Goal: Task Accomplishment & Management: Use online tool/utility

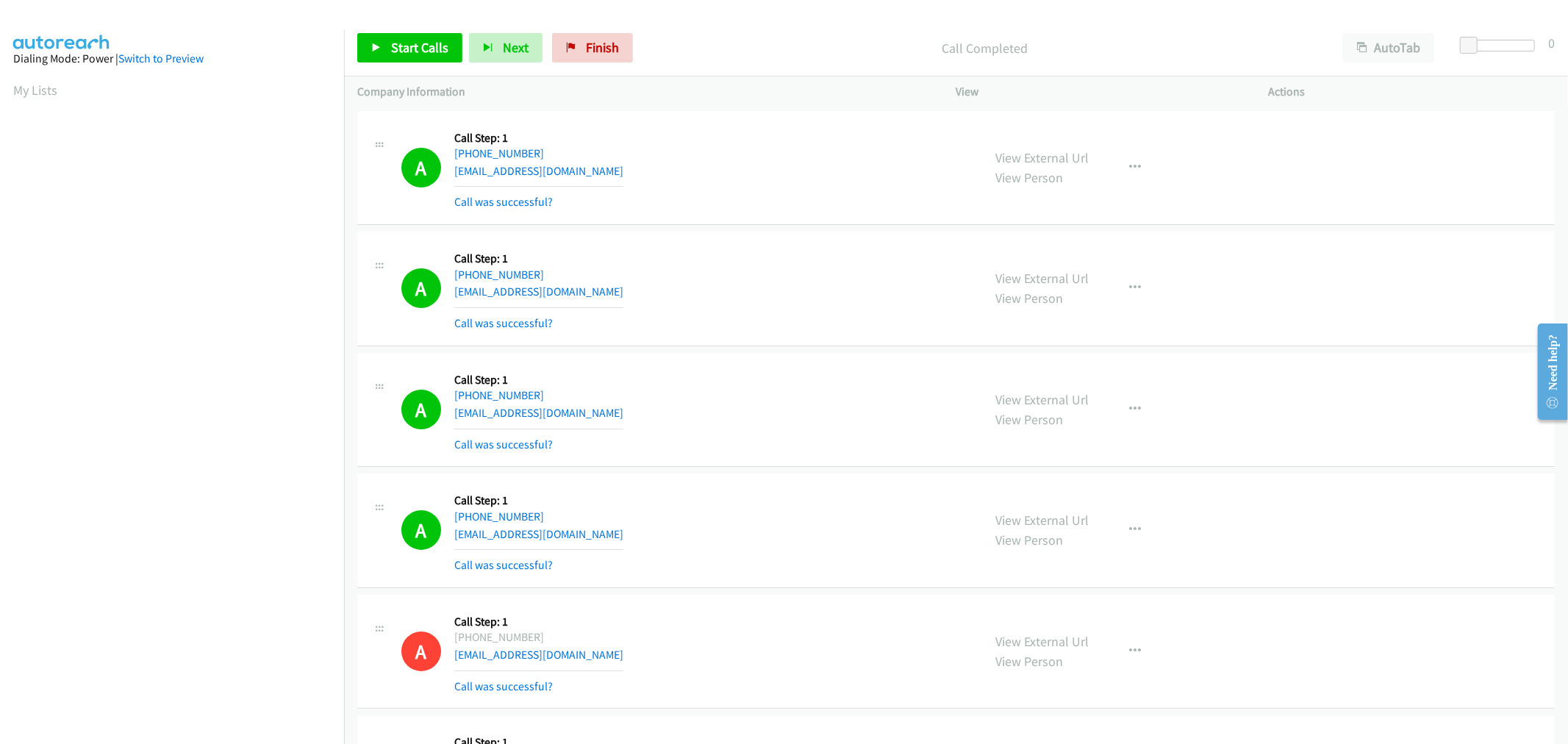
scroll to position [82, 0]
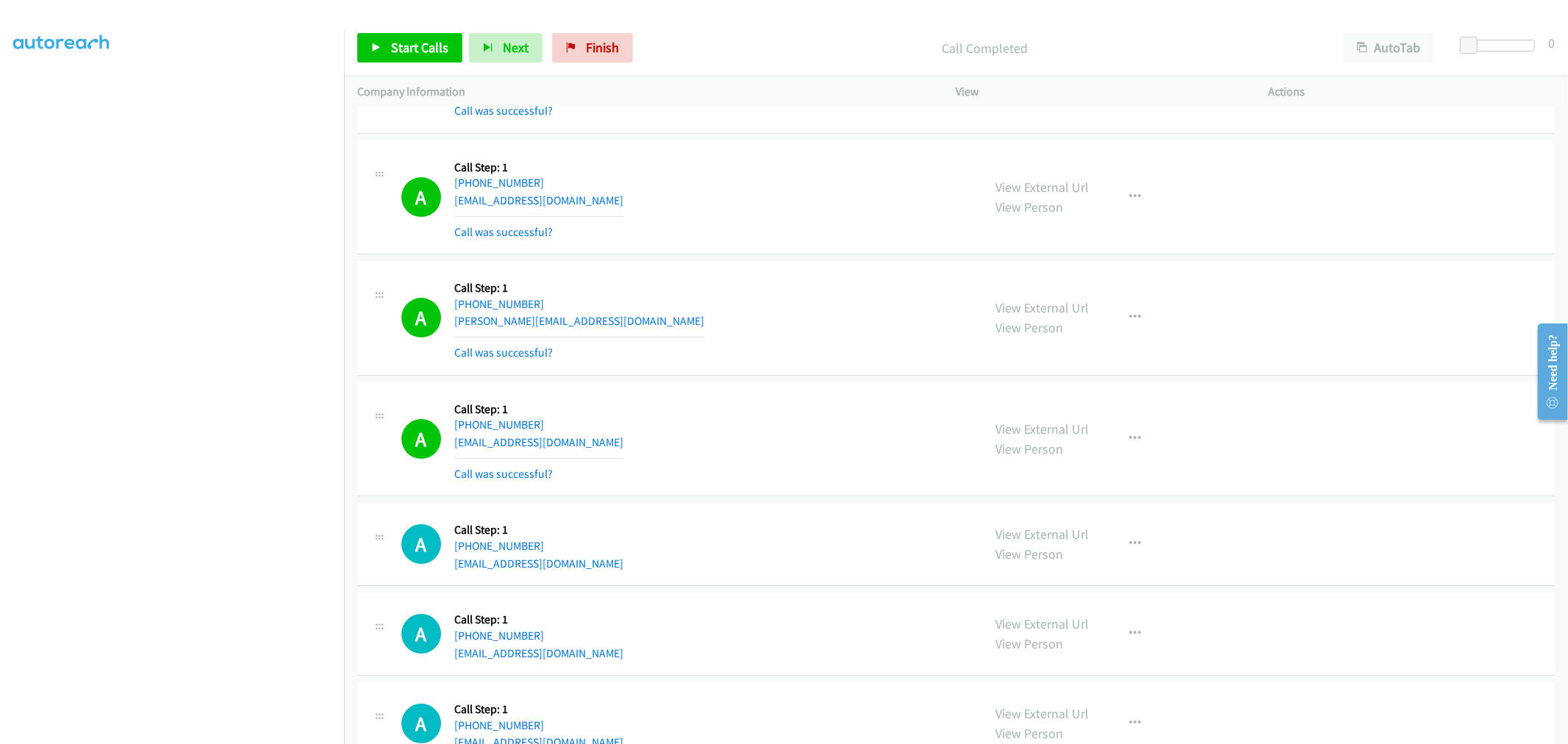
drag, startPoint x: 427, startPoint y: 30, endPoint x: 424, endPoint y: 39, distance: 9.5
click at [427, 30] on div "Start Calls Pause Next Finish Call Completed AutoTab AutoTab 0" at bounding box center [956, 48] width 1224 height 57
click at [420, 50] on span "Start Calls" at bounding box center [420, 48] width 57 height 17
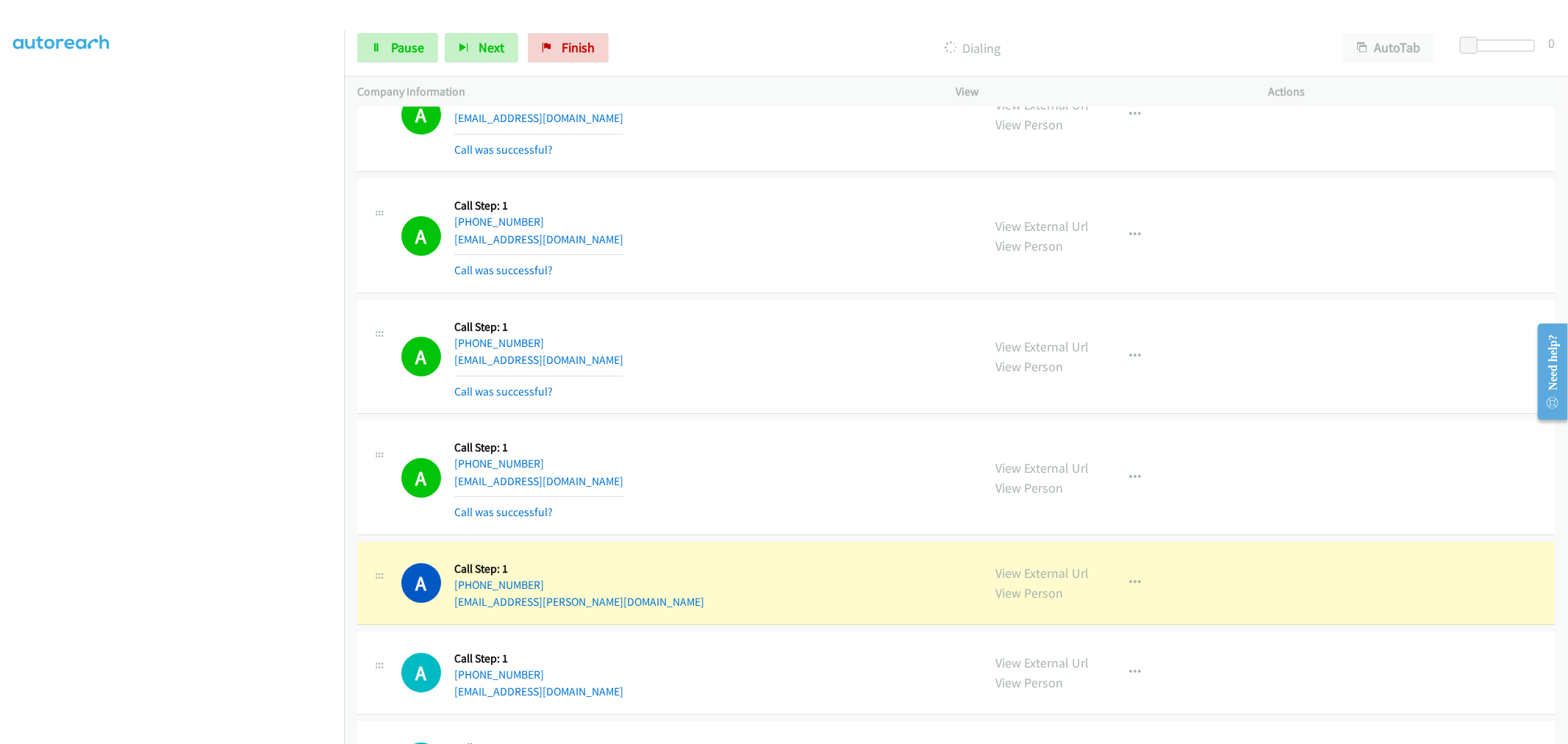
scroll to position [4747, 0]
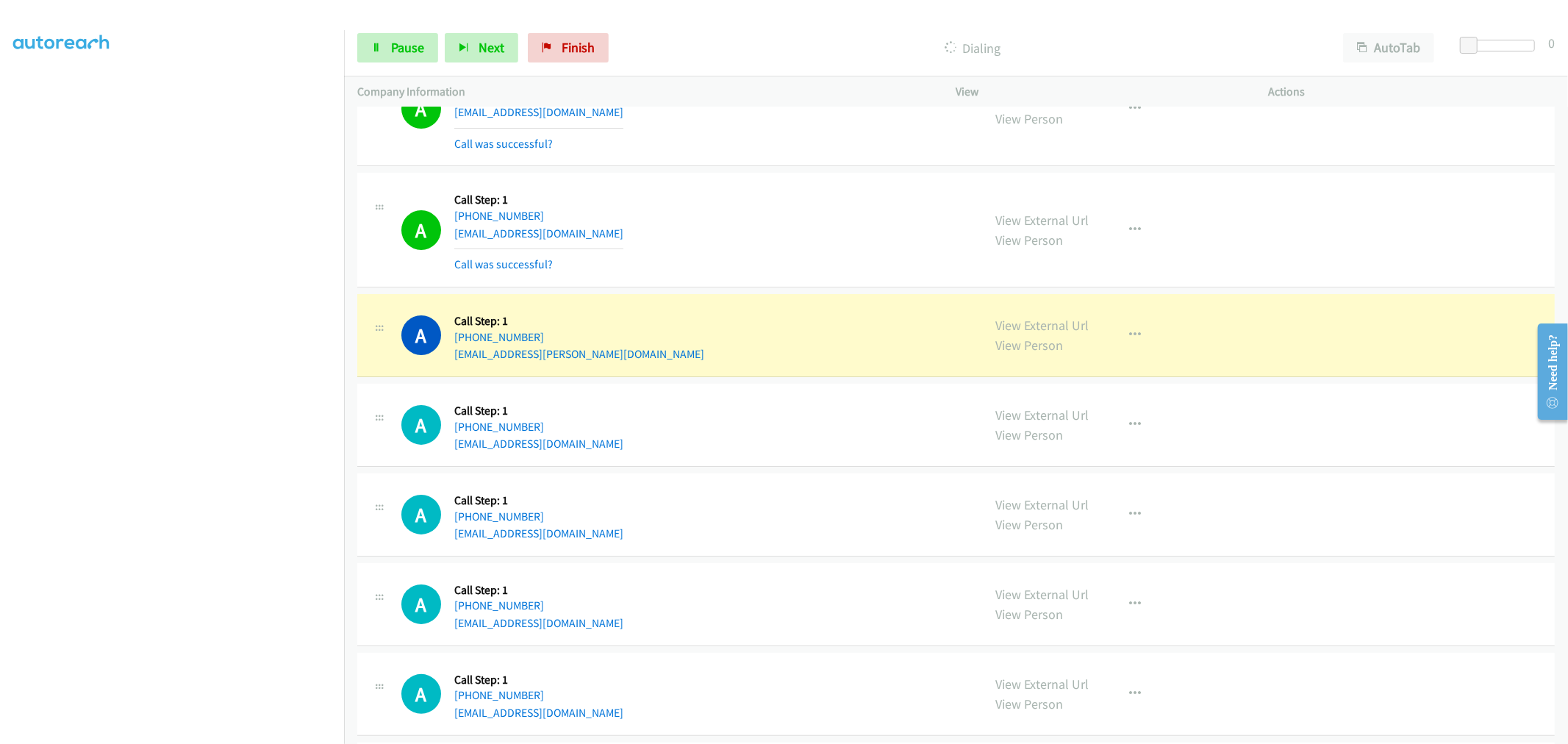
drag, startPoint x: 789, startPoint y: 404, endPoint x: 708, endPoint y: 441, distance: 89.1
click at [789, 404] on div "A Callback Scheduled Call Step: 1 America/New_York [PHONE_NUMBER] [EMAIL_ADDRES…" at bounding box center [686, 425] width 568 height 56
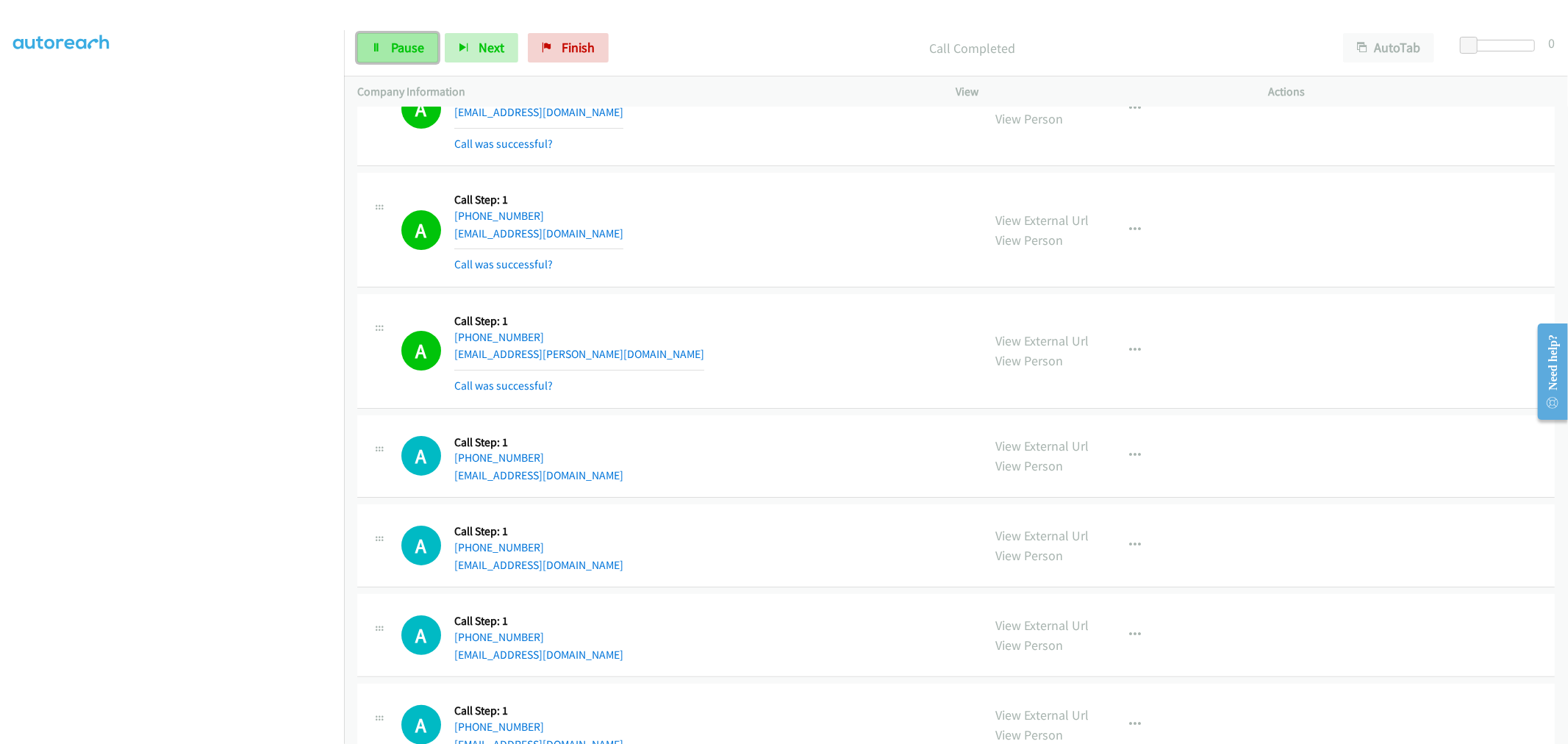
click at [407, 42] on span "Pause" at bounding box center [408, 48] width 33 height 17
click at [439, 42] on span "Start Calls" at bounding box center [420, 48] width 57 height 17
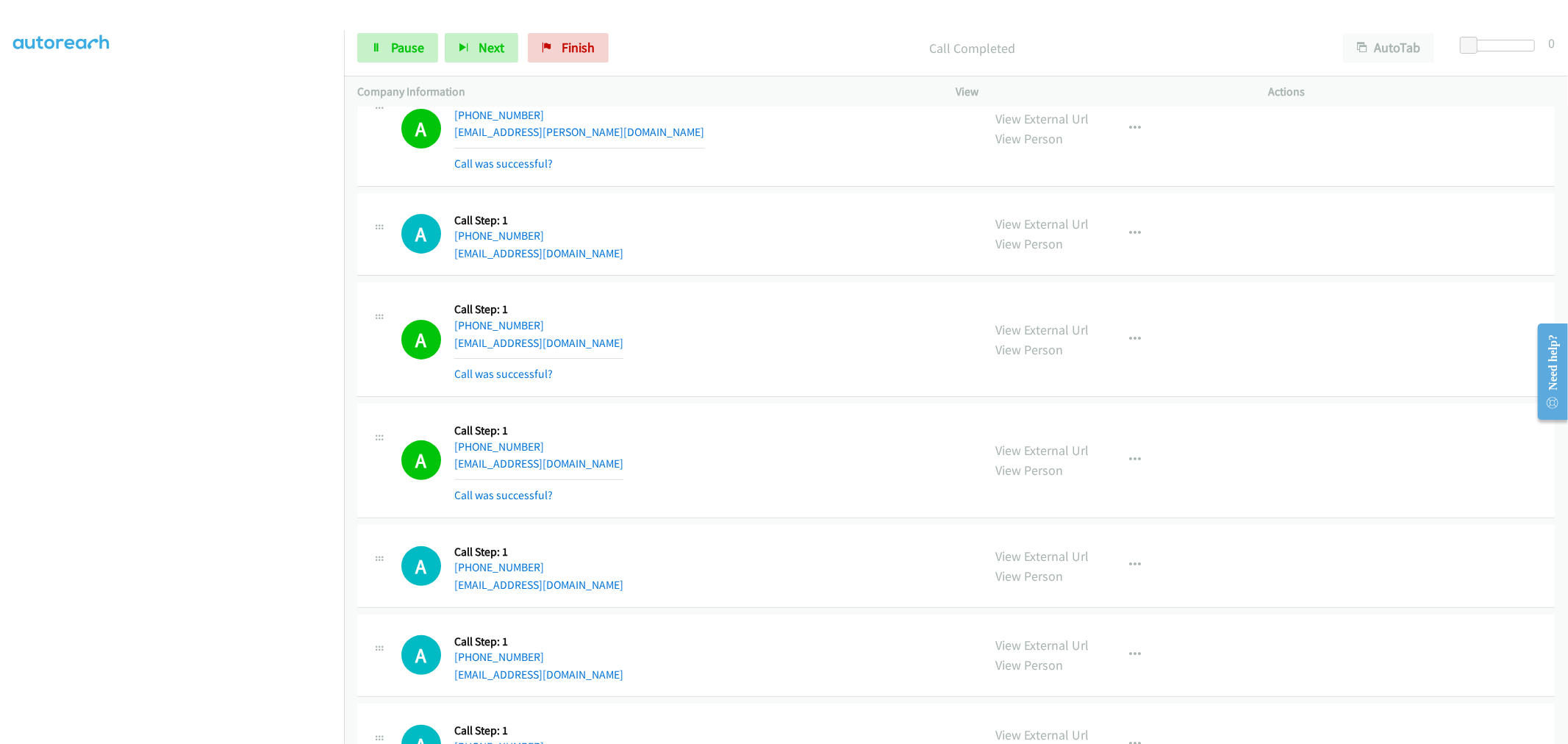
scroll to position [4992, 0]
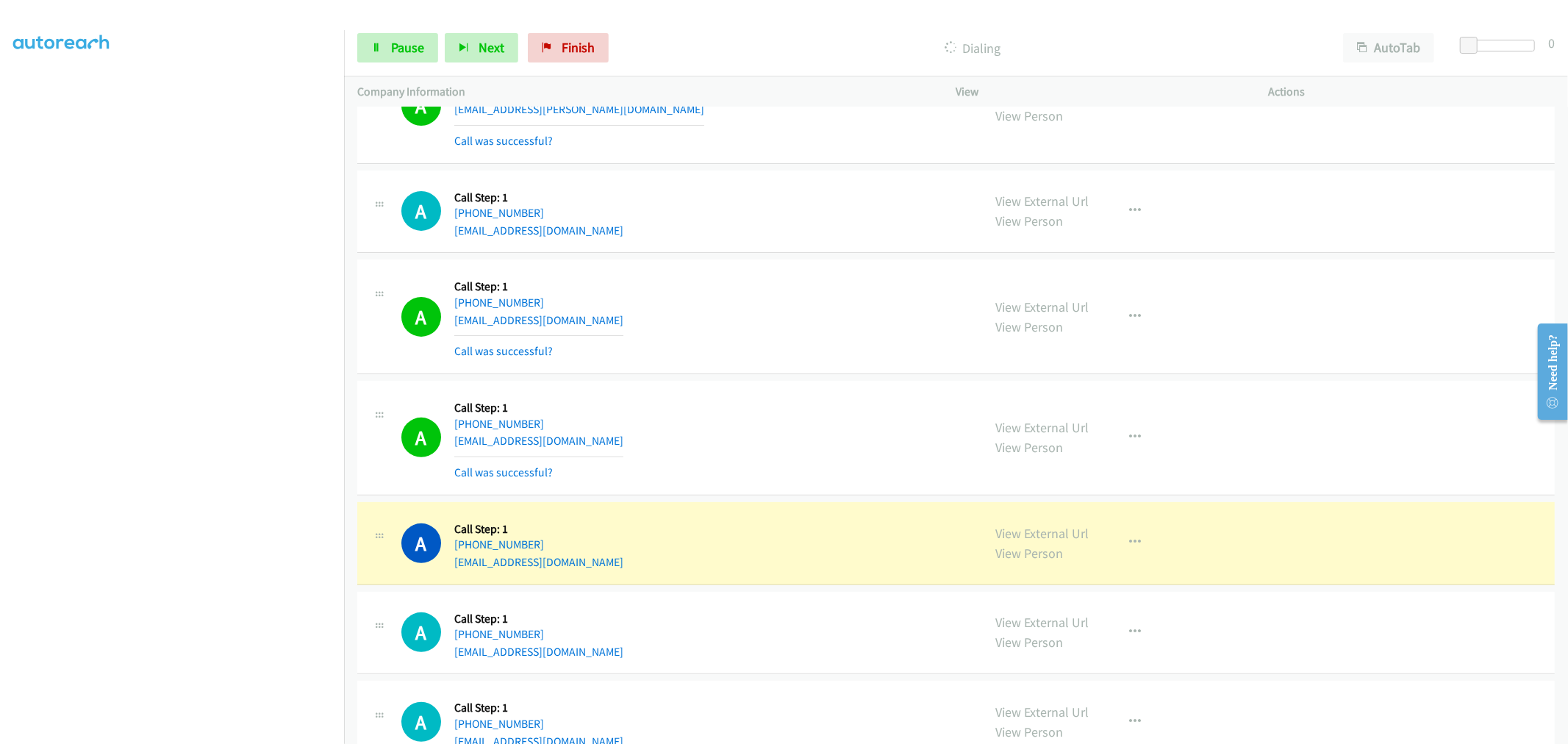
drag, startPoint x: 1020, startPoint y: 532, endPoint x: 938, endPoint y: 405, distance: 151.2
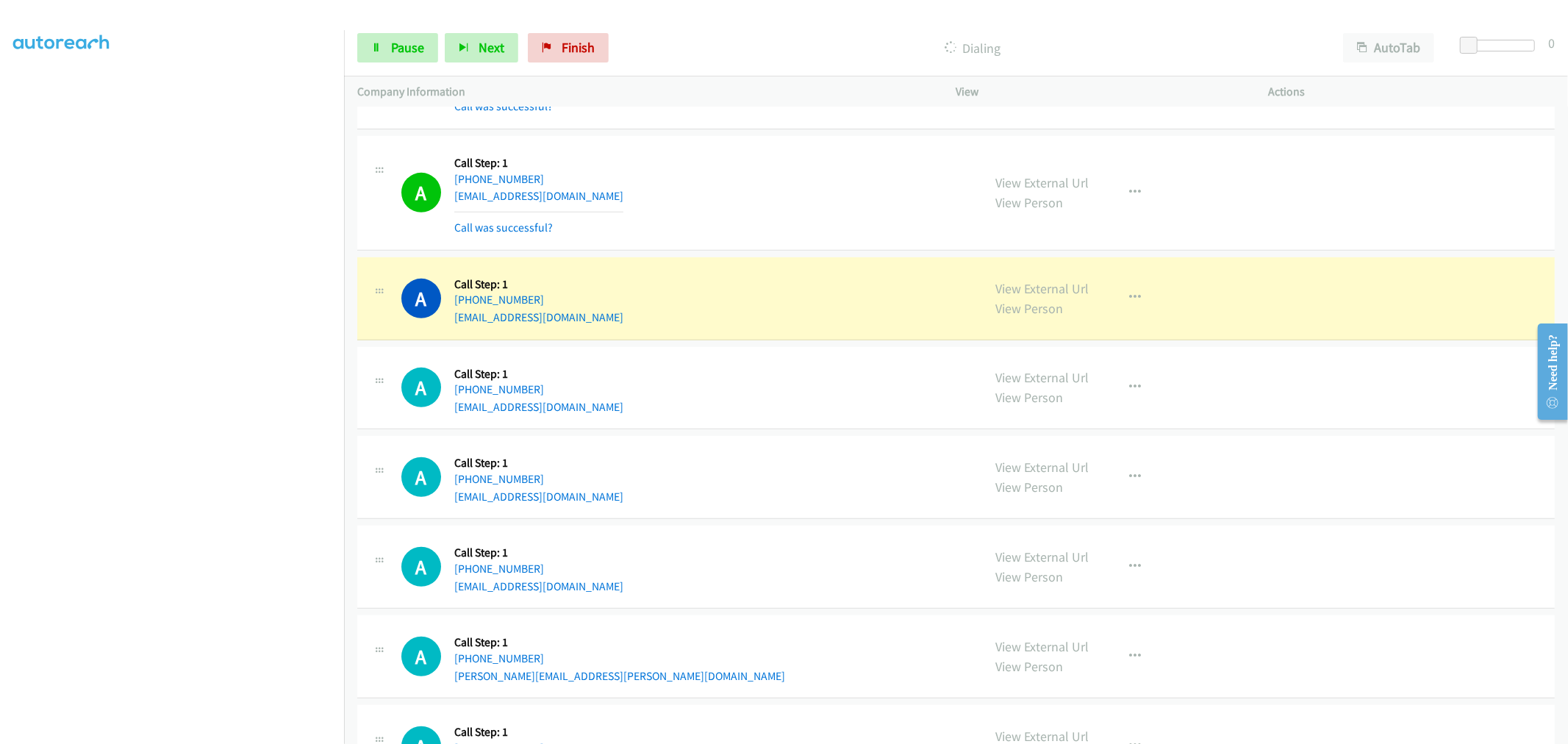
scroll to position [5238, 0]
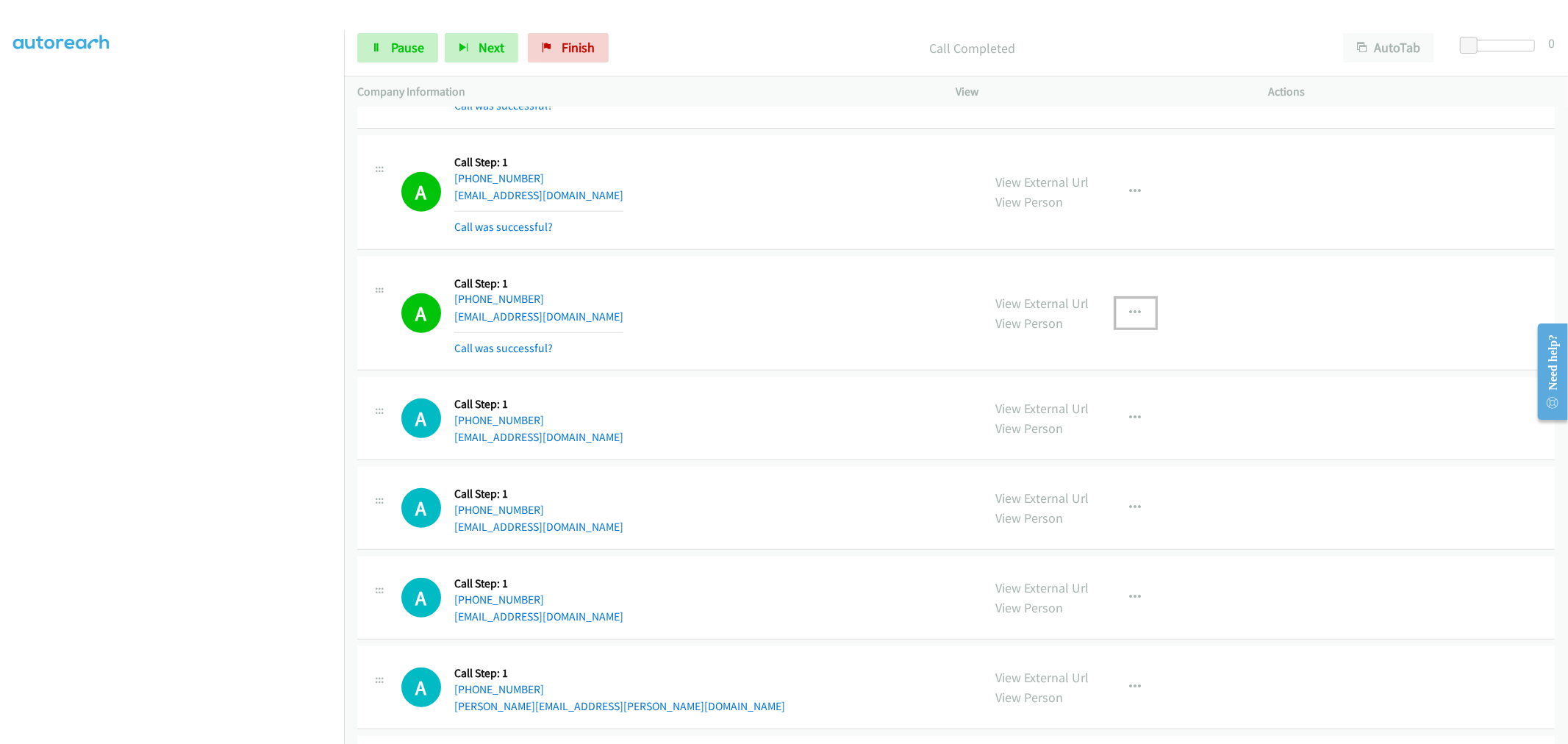
click at [1138, 310] on button "button" at bounding box center [1135, 312] width 40 height 29
drag, startPoint x: 1057, startPoint y: 450, endPoint x: 892, endPoint y: 356, distance: 189.9
click at [1057, 450] on link "Add to do not call list" at bounding box center [1057, 439] width 195 height 29
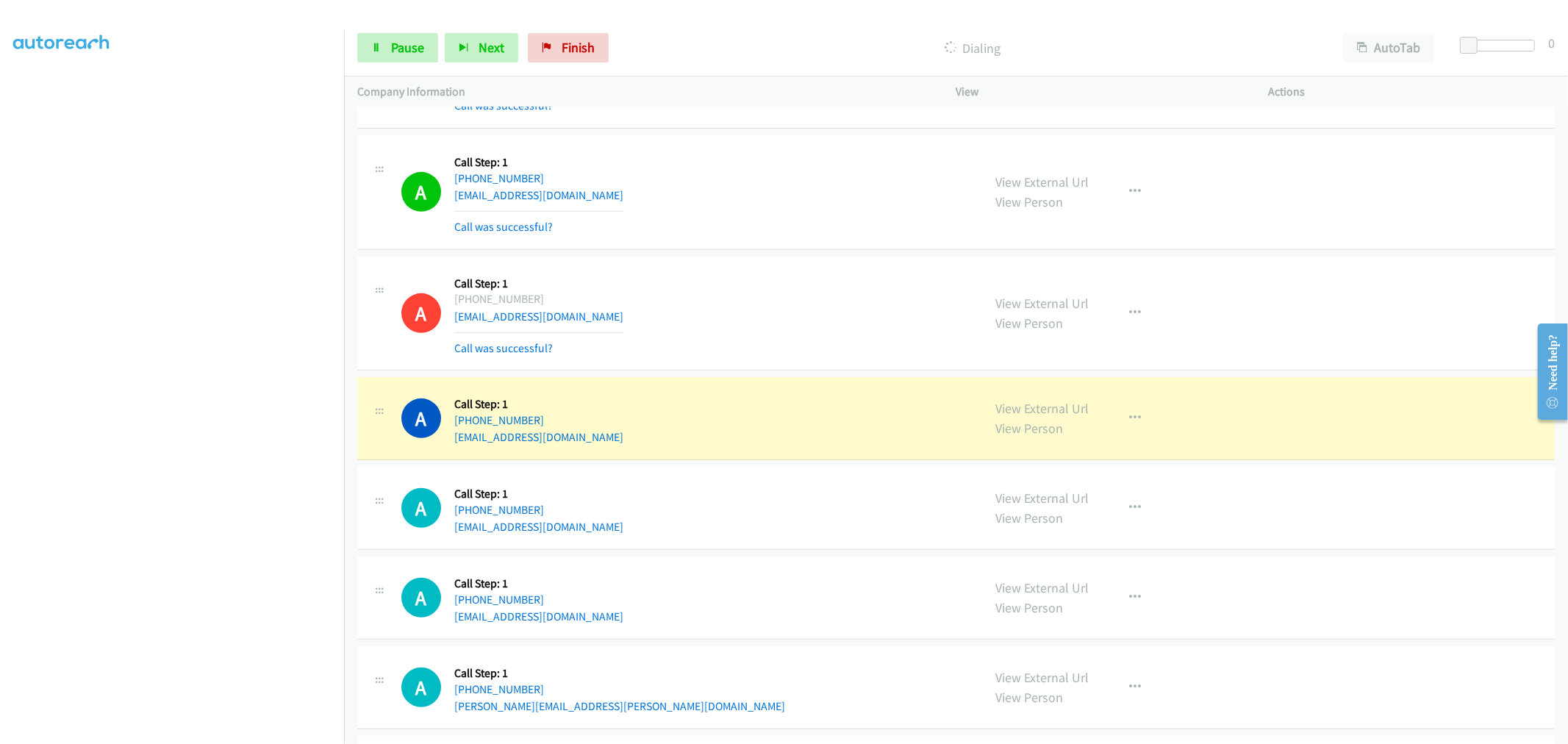
click at [800, 341] on div "A Callback Scheduled Call Step: 1 America/New_York [PHONE_NUMBER] [EMAIL_ADDRES…" at bounding box center [686, 314] width 568 height 88
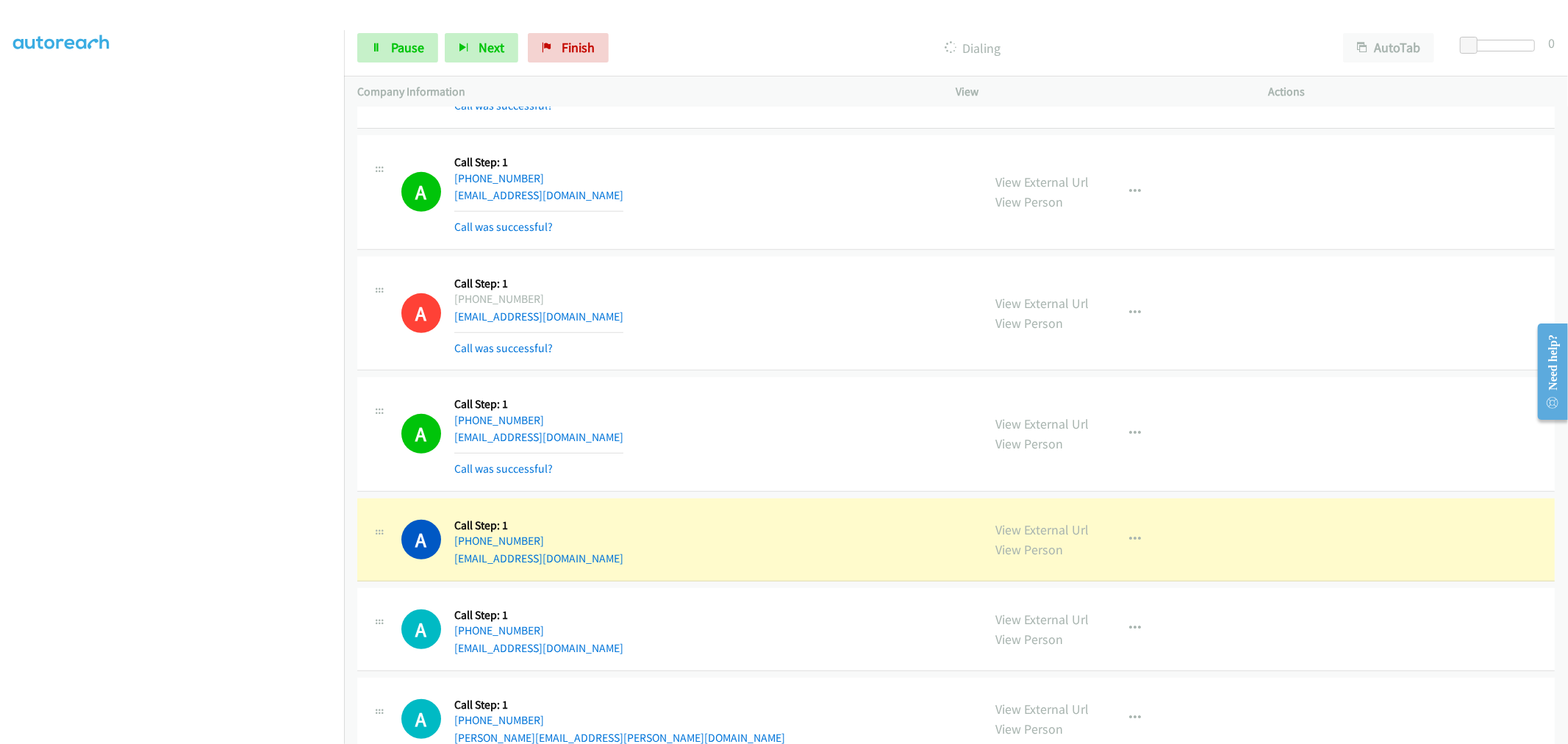
click at [856, 393] on div "A Callback Scheduled Call Step: 1 America/New_York [PHONE_NUMBER] [EMAIL_ADDRES…" at bounding box center [686, 435] width 568 height 88
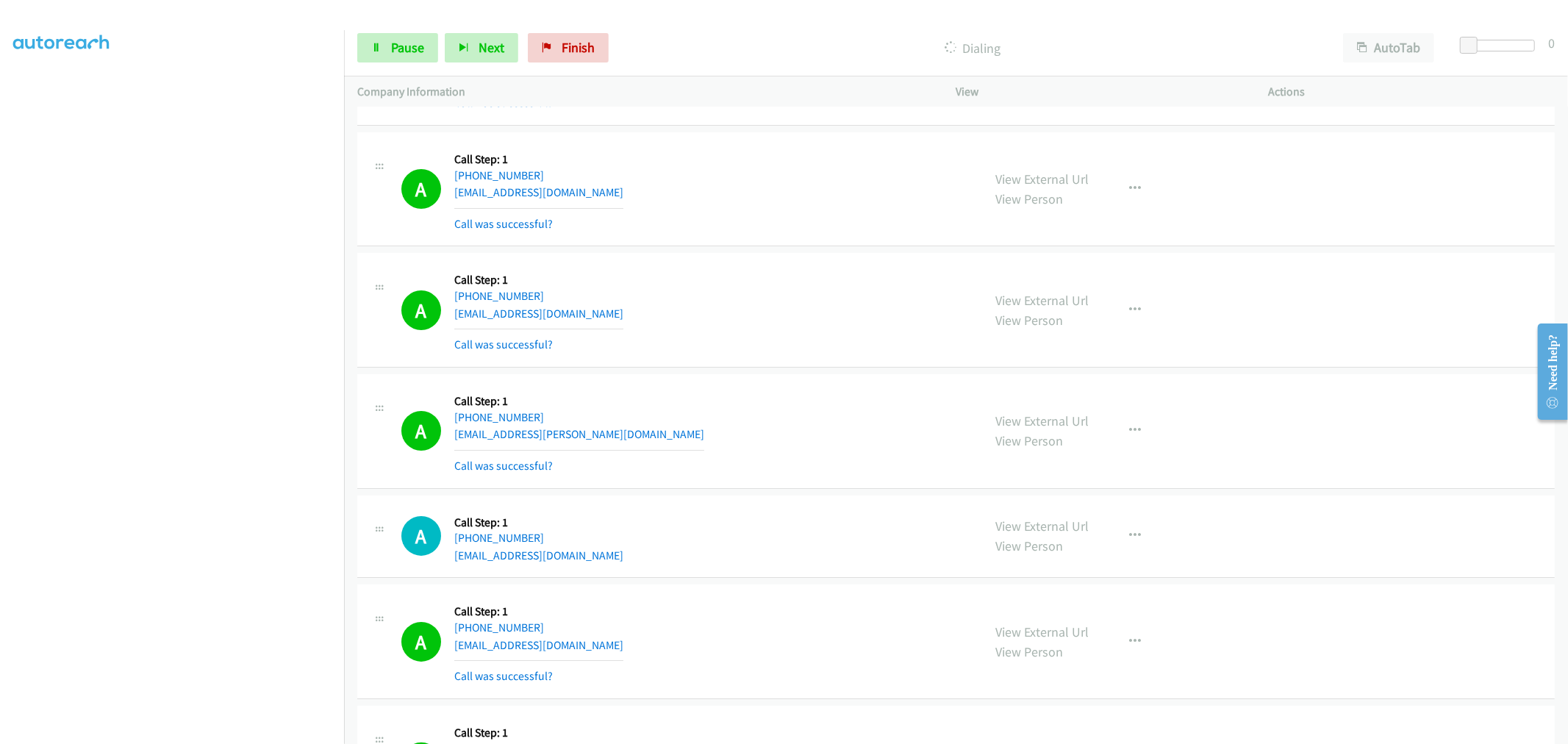
click at [1130, 417] on div "View External Url View Person View External Url Email Schedule/Manage Callback …" at bounding box center [1145, 432] width 326 height 88
click at [1141, 435] on button "button" at bounding box center [1135, 430] width 40 height 29
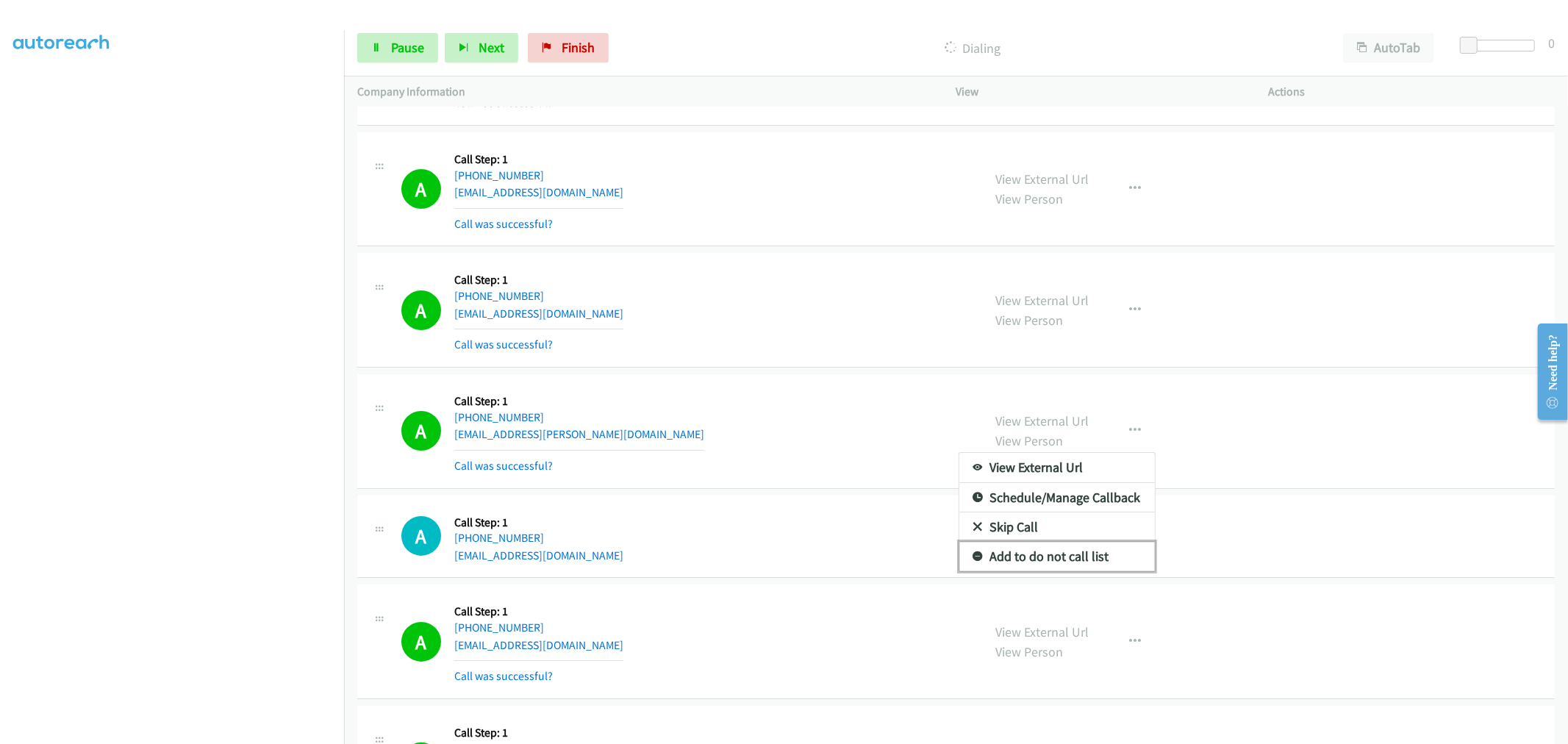
click at [1015, 568] on link "Add to do not call list" at bounding box center [1057, 556] width 195 height 29
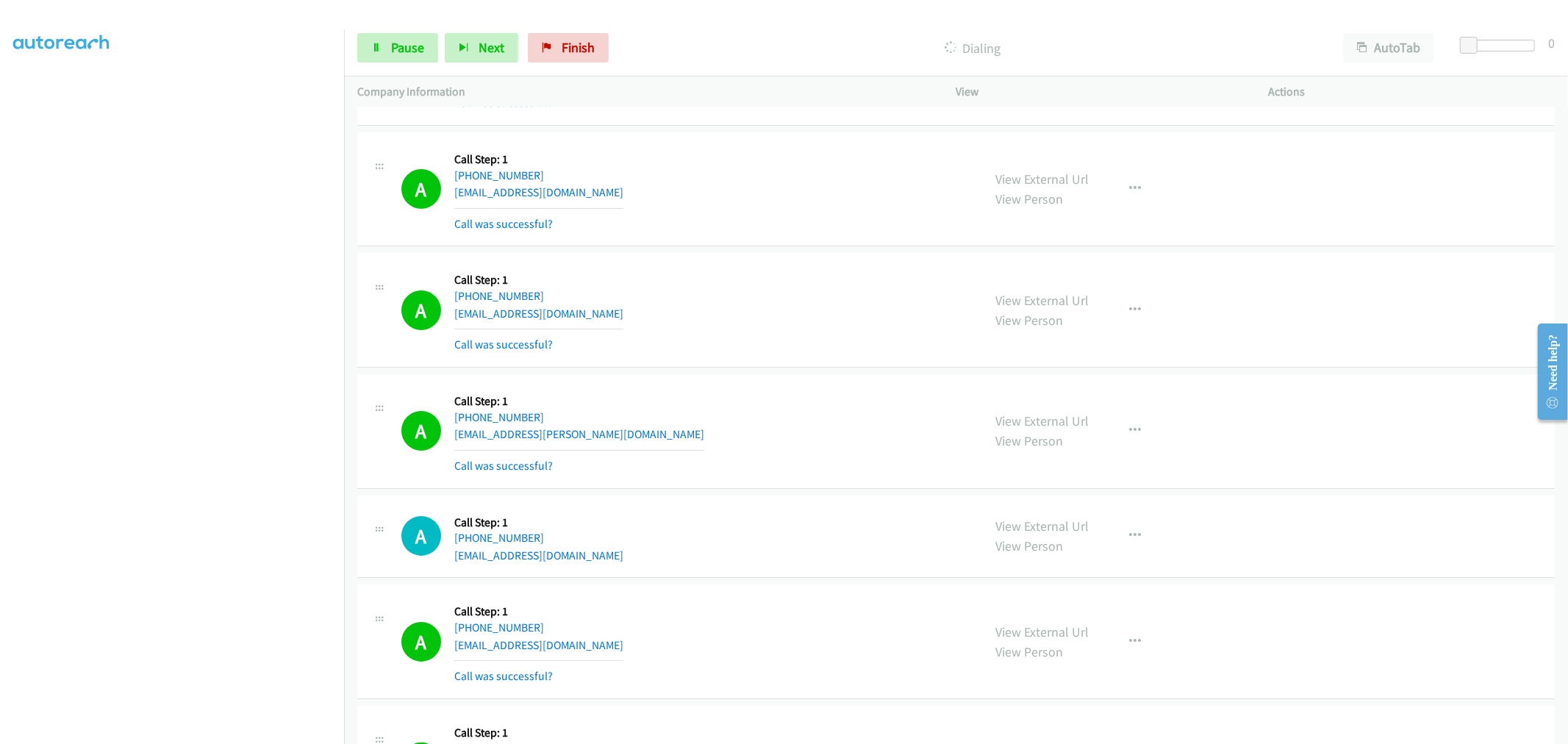
drag, startPoint x: 759, startPoint y: 459, endPoint x: 835, endPoint y: 388, distance: 104.0
click at [759, 458] on div "A Callback Scheduled Call Step: 1 America/New_York [PHONE_NUMBER] [EMAIL_ADDRES…" at bounding box center [686, 432] width 568 height 88
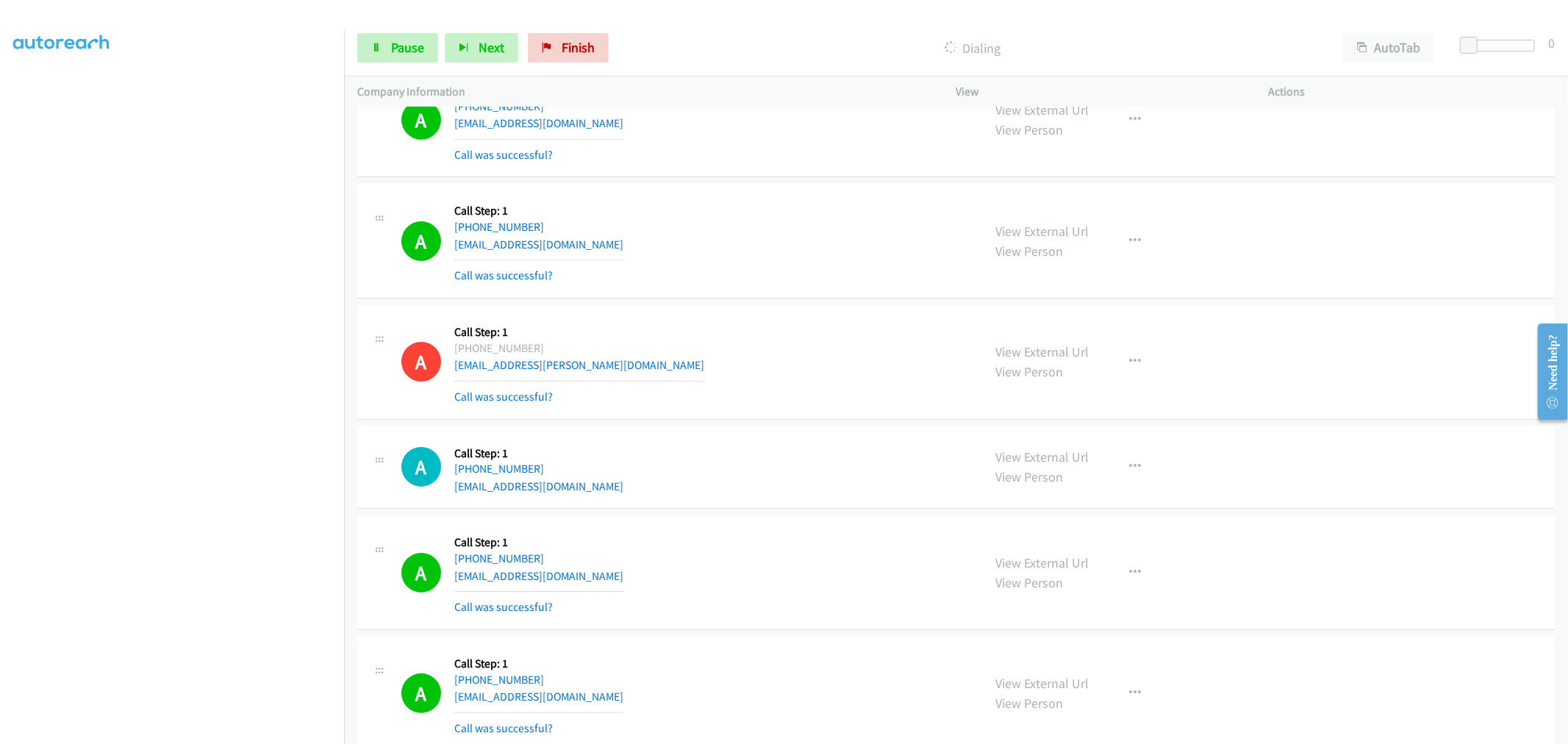
scroll to position [4831, 0]
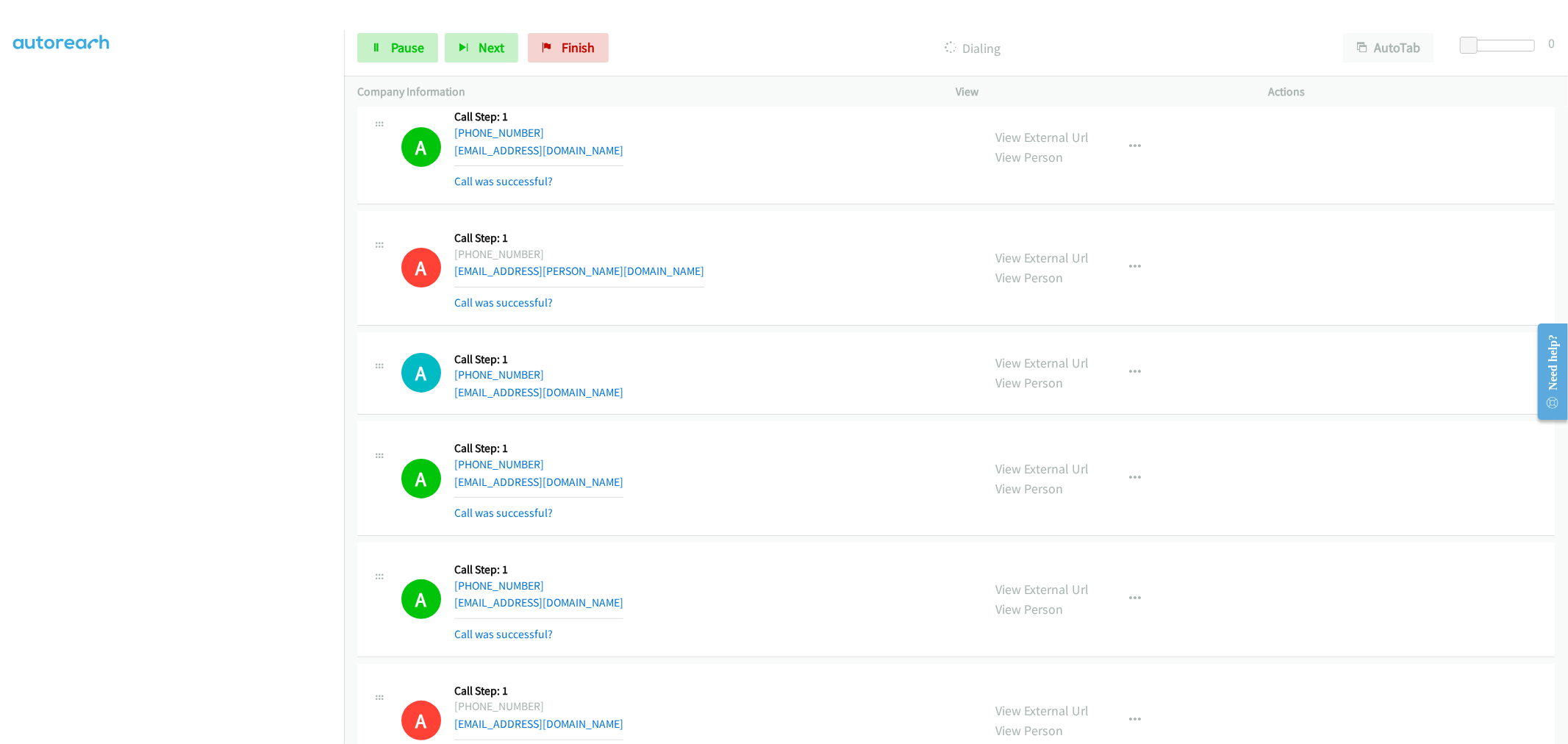
click at [861, 366] on div "A Callback Scheduled Call Step: 1 America/New_York [PHONE_NUMBER] [EMAIL_ADDRES…" at bounding box center [686, 373] width 568 height 56
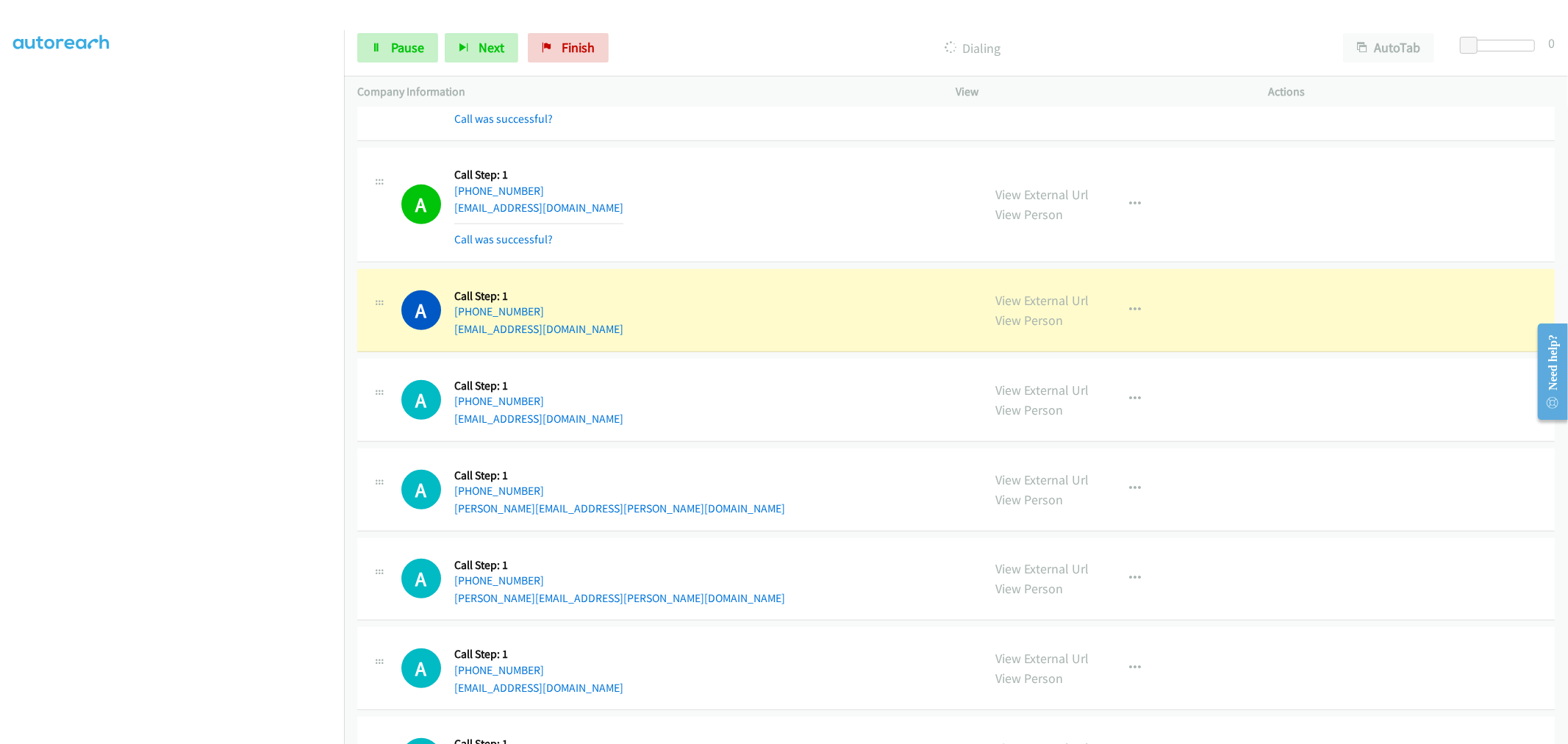
scroll to position [5484, 0]
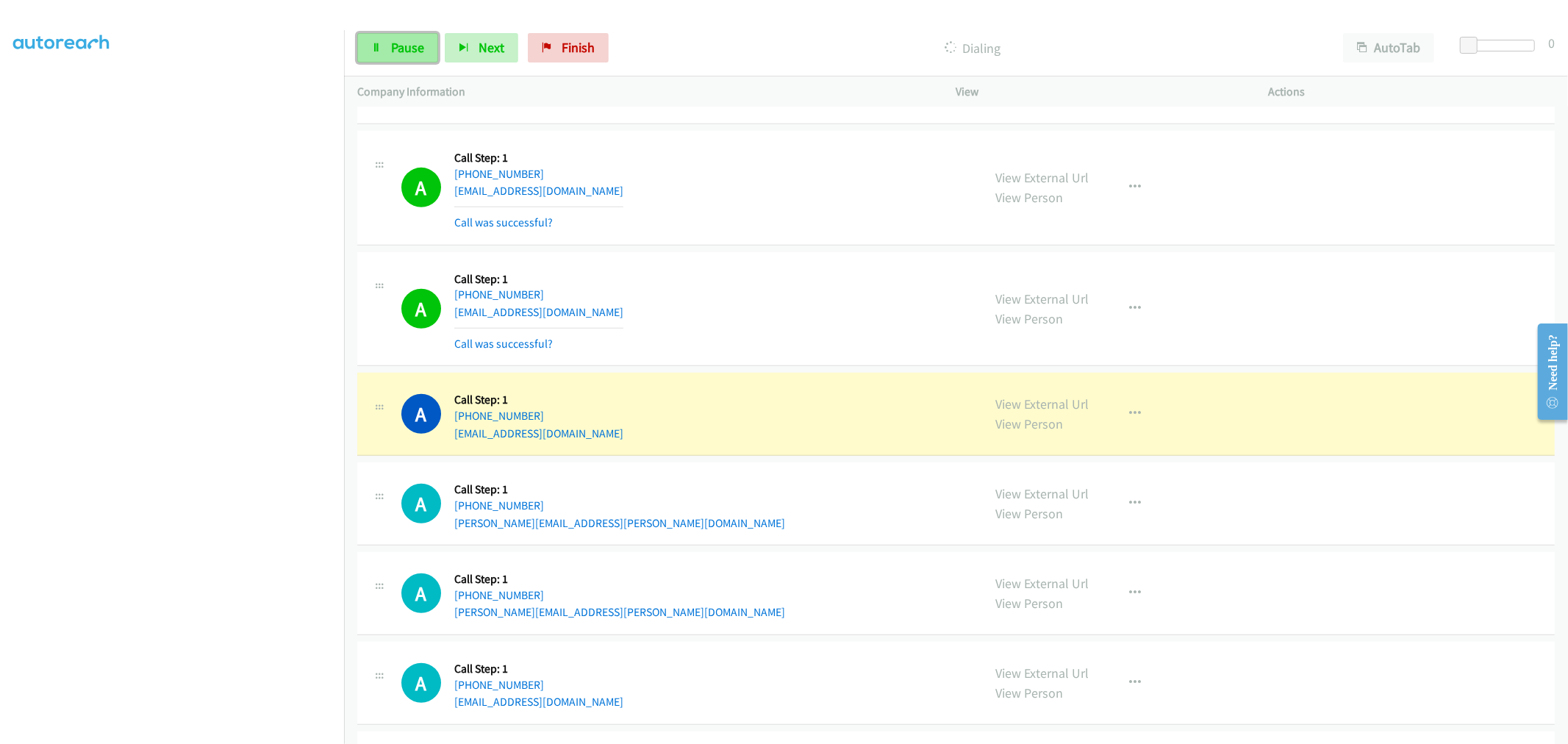
click at [406, 56] on link "Pause" at bounding box center [397, 47] width 81 height 29
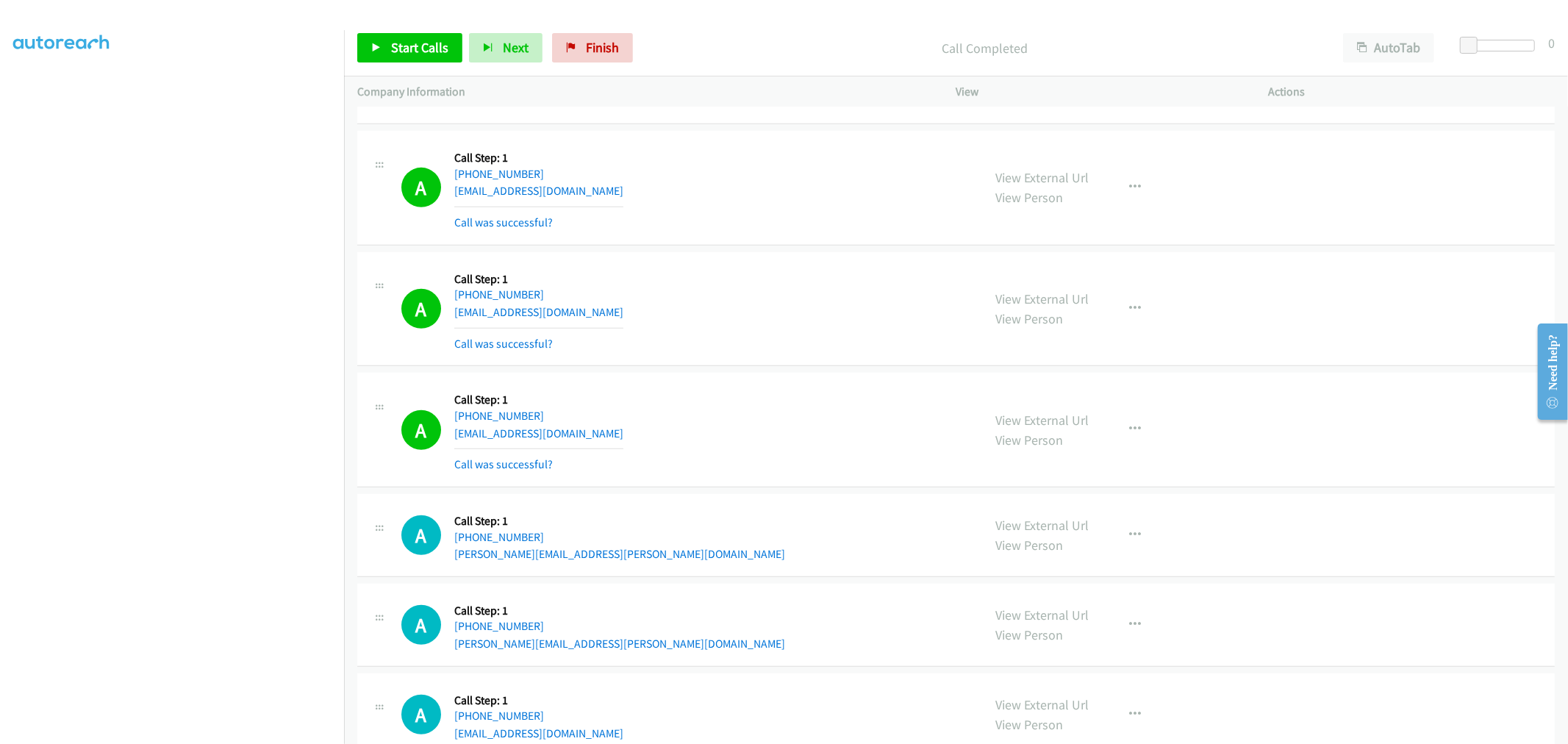
click at [632, 366] on div "A Callback Scheduled Call Step: 1 [GEOGRAPHIC_DATA]/[GEOGRAPHIC_DATA] [PHONE_NU…" at bounding box center [955, 309] width 1197 height 115
click at [402, 42] on span "Start Calls" at bounding box center [420, 48] width 57 height 17
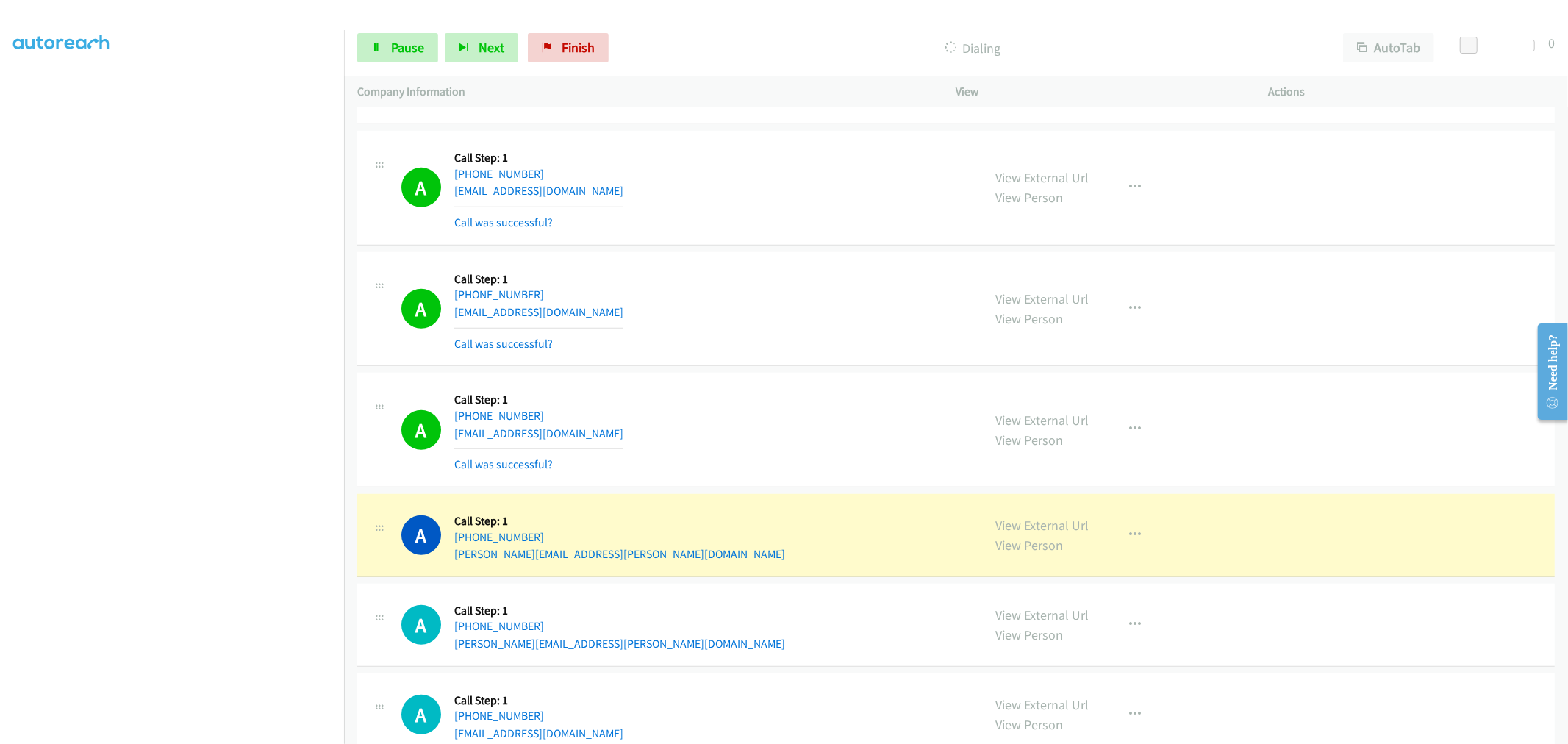
click at [798, 364] on div "A Callback Scheduled Call Step: 1 [GEOGRAPHIC_DATA]/[GEOGRAPHIC_DATA] [PHONE_NU…" at bounding box center [955, 309] width 1197 height 115
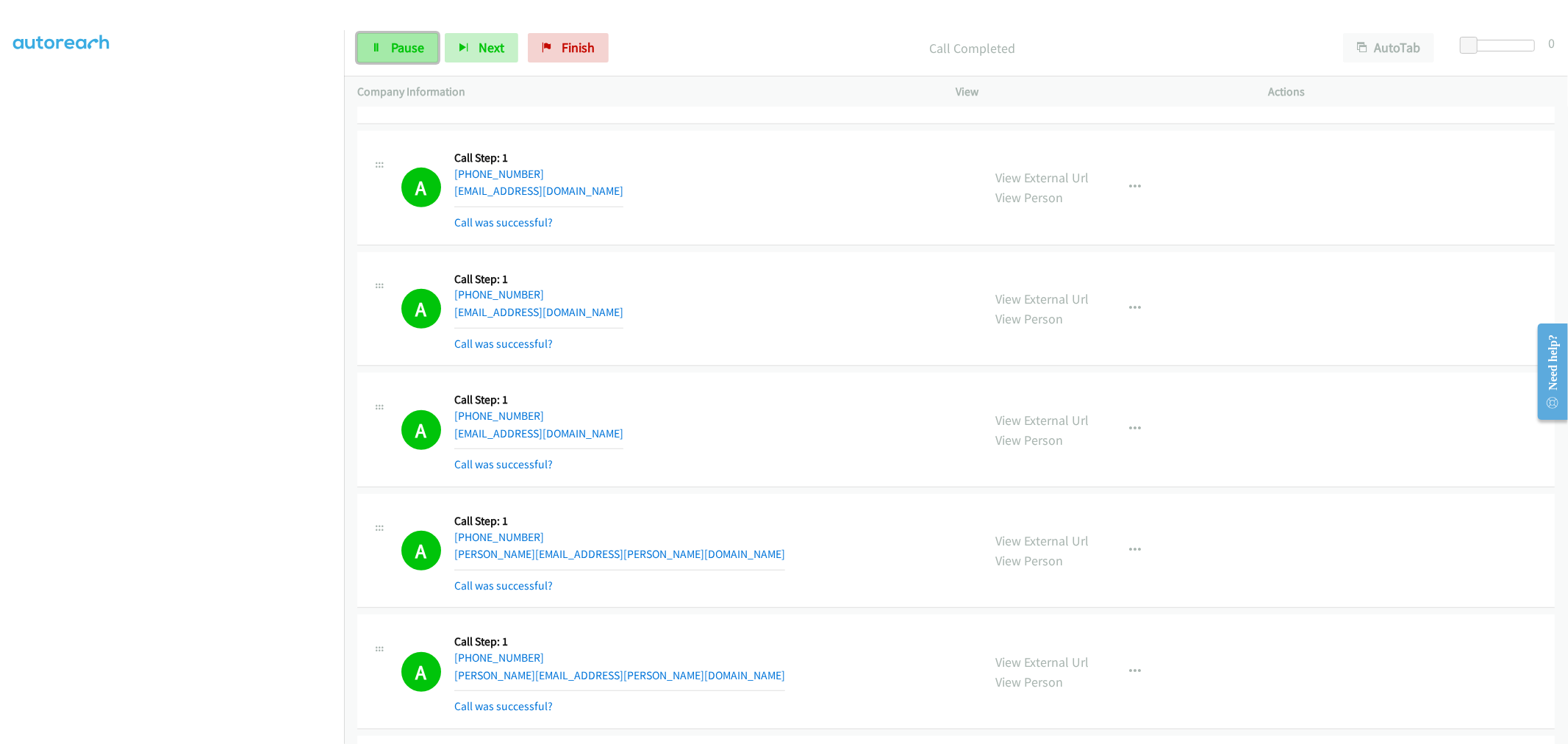
drag, startPoint x: 380, startPoint y: 33, endPoint x: 397, endPoint y: 41, distance: 18.8
click at [380, 33] on link "Pause" at bounding box center [397, 47] width 81 height 29
click at [391, 46] on div "Start Calls Pause Next Finish" at bounding box center [486, 47] width 258 height 29
click at [748, 125] on div "A Callback Scheduled Call Step: 1 America/New_York [PHONE_NUMBER] [EMAIL_ADDRES…" at bounding box center [955, 67] width 1197 height 115
drag, startPoint x: 417, startPoint y: 42, endPoint x: 449, endPoint y: 62, distance: 37.7
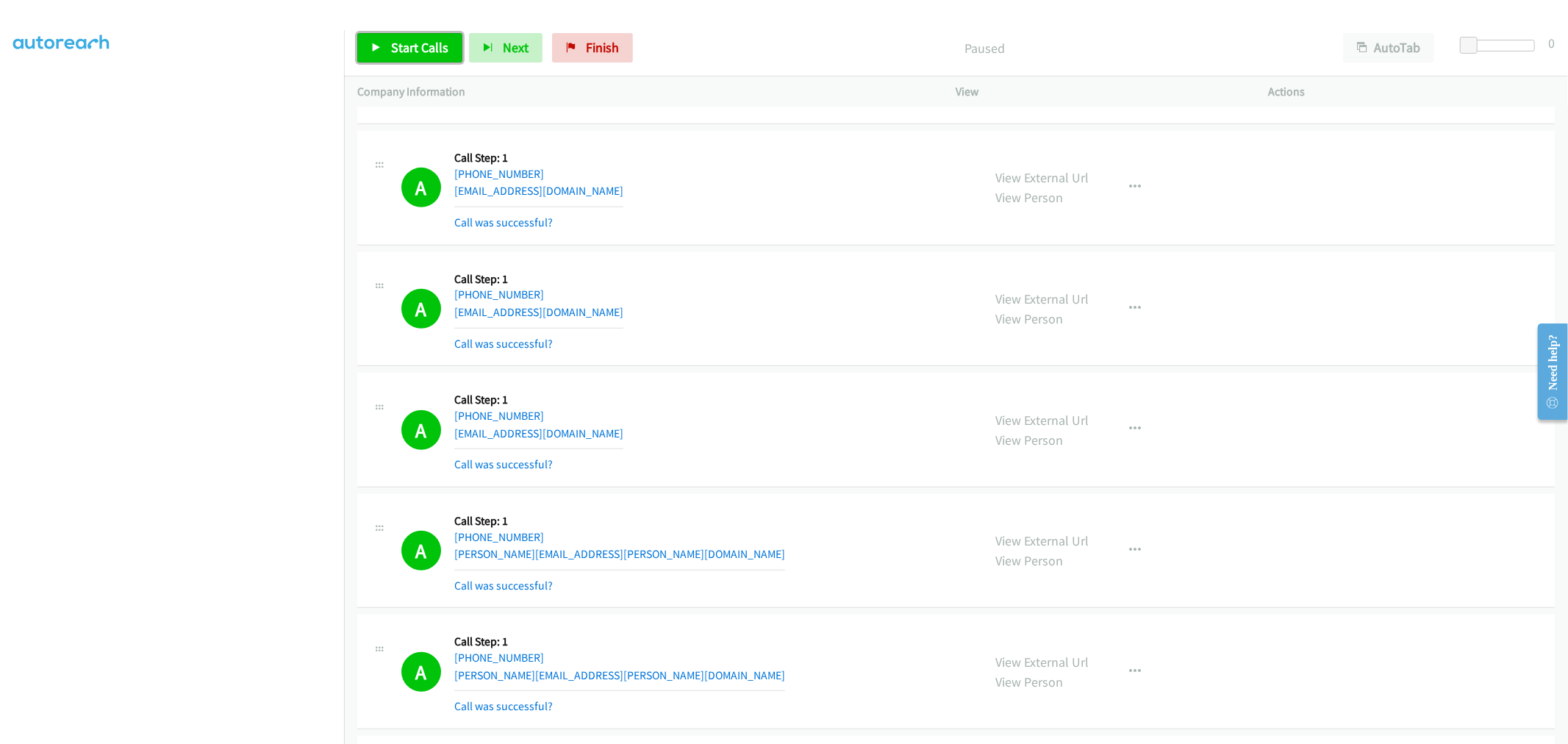
click at [416, 41] on span "Start Calls" at bounding box center [420, 48] width 57 height 17
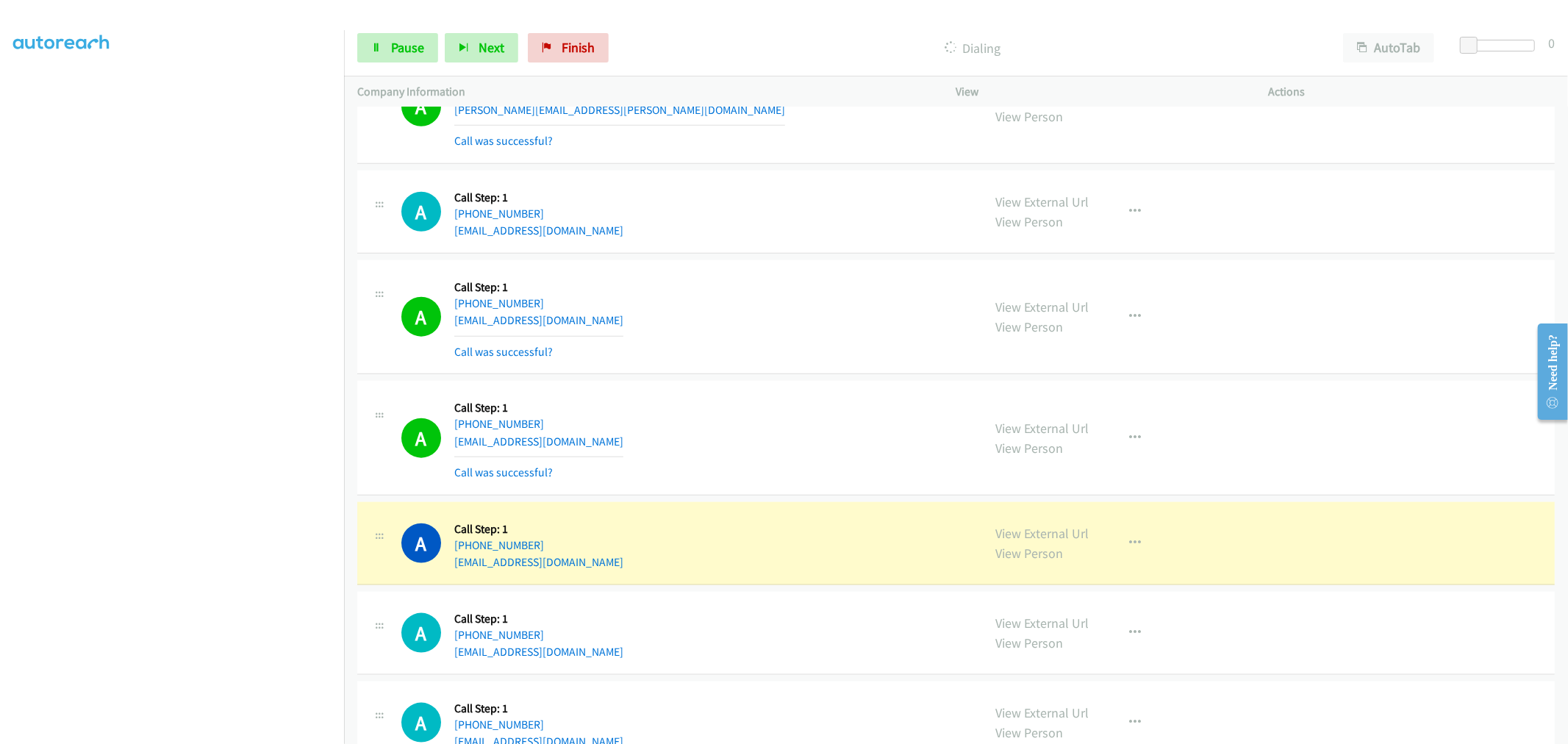
scroll to position [6056, 0]
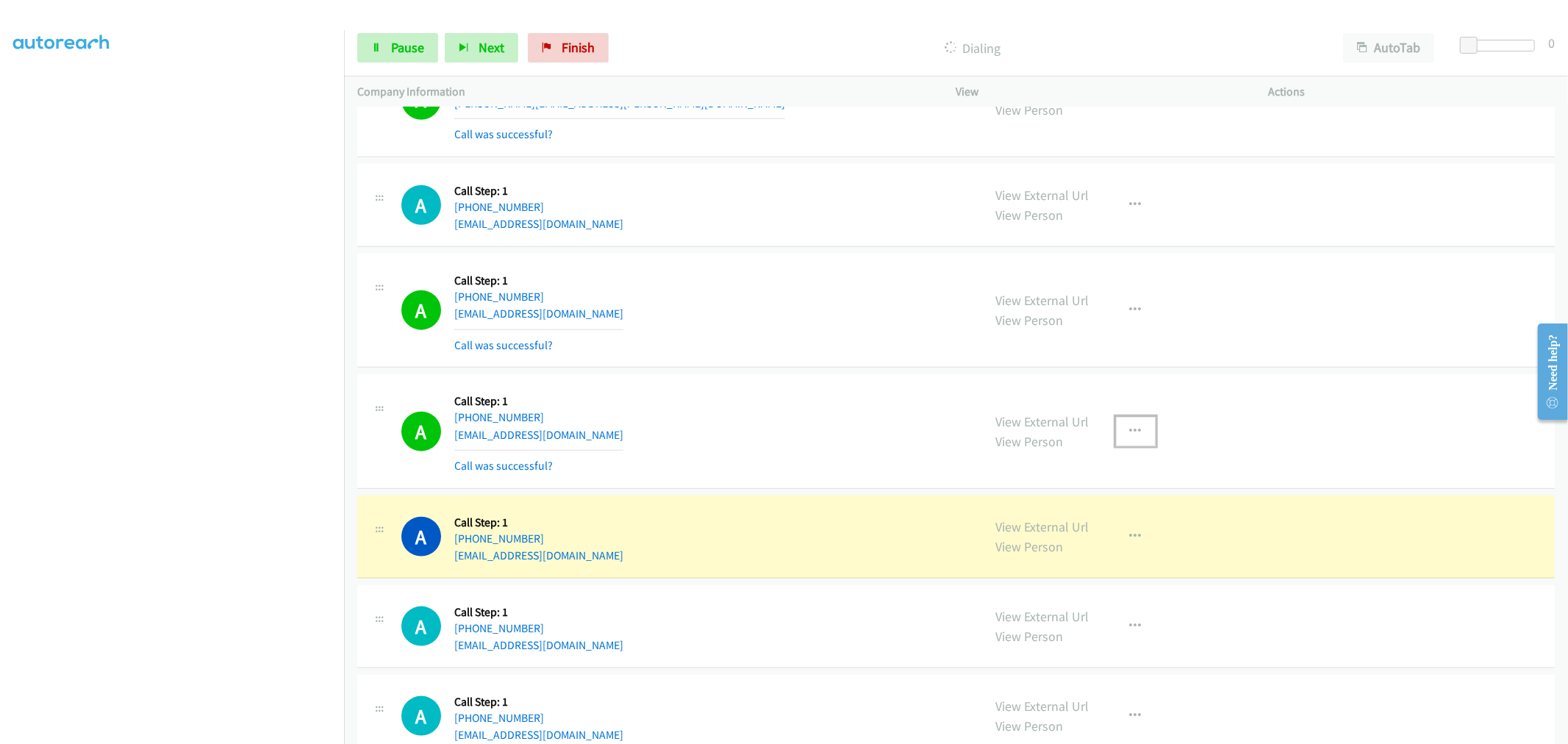
click at [1130, 432] on icon "button" at bounding box center [1135, 432] width 12 height 12
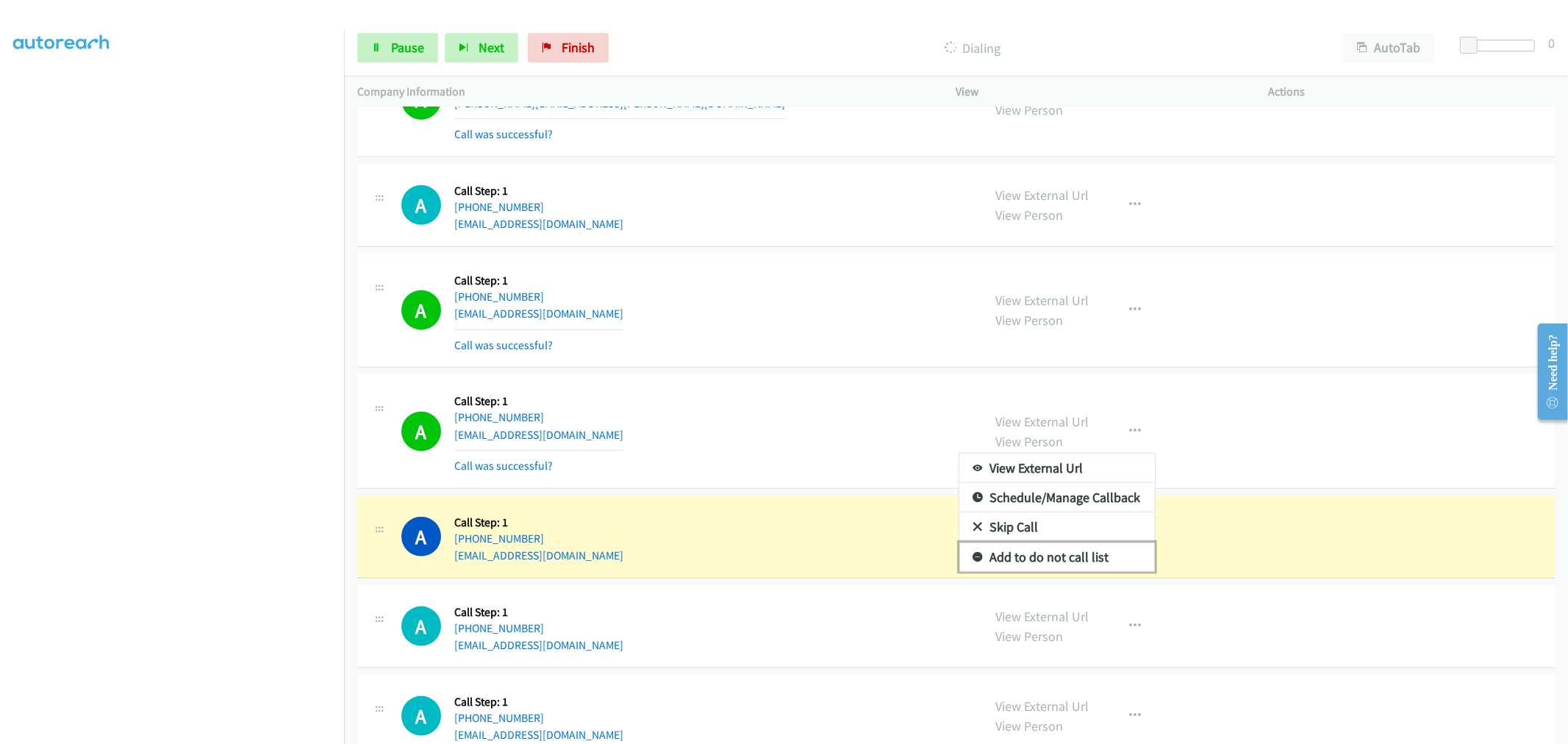
click at [1033, 561] on link "Add to do not call list" at bounding box center [1057, 557] width 195 height 29
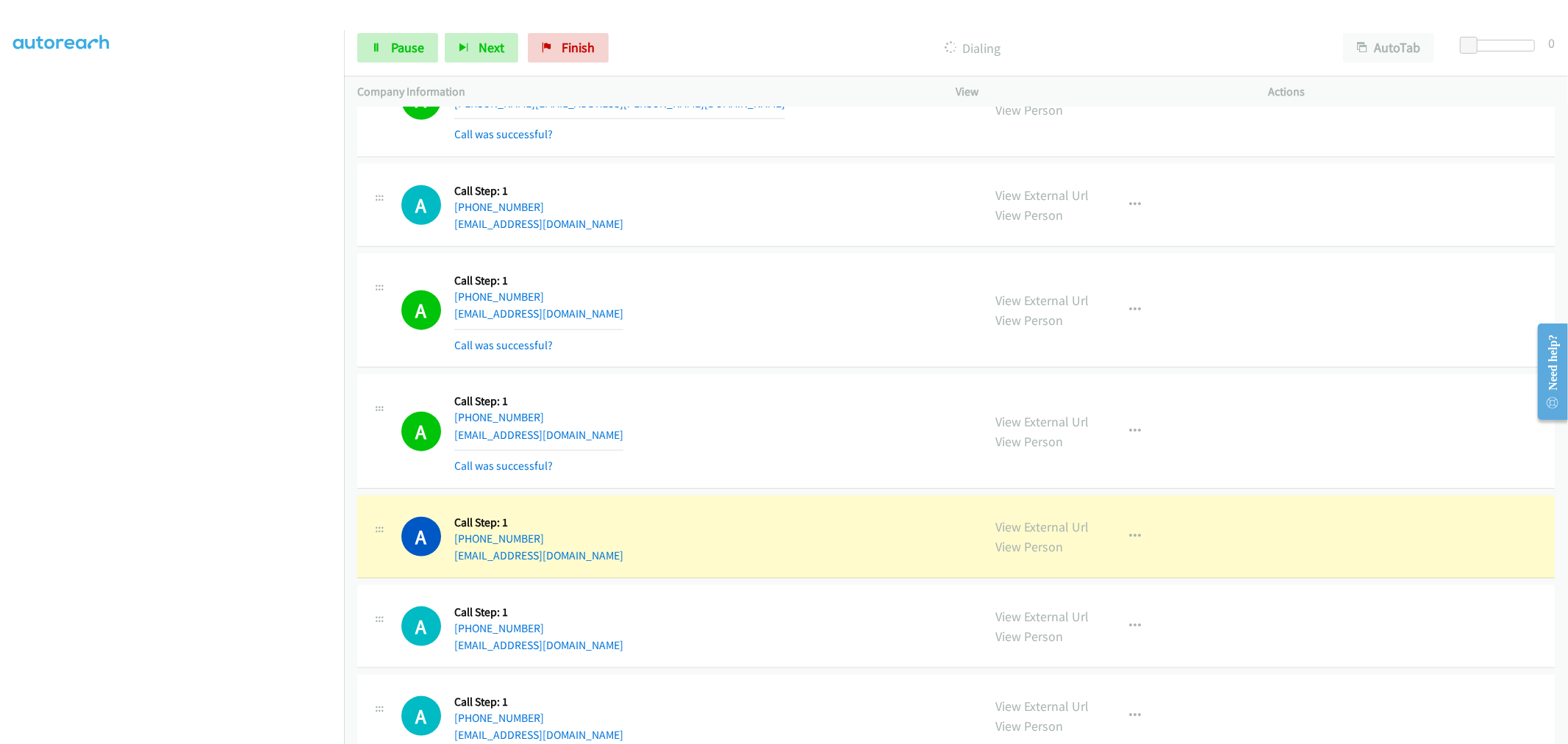
click at [753, 425] on div "A Callback Scheduled Call Step: 1 [GEOGRAPHIC_DATA]/[GEOGRAPHIC_DATA] [PHONE_NU…" at bounding box center [686, 432] width 568 height 88
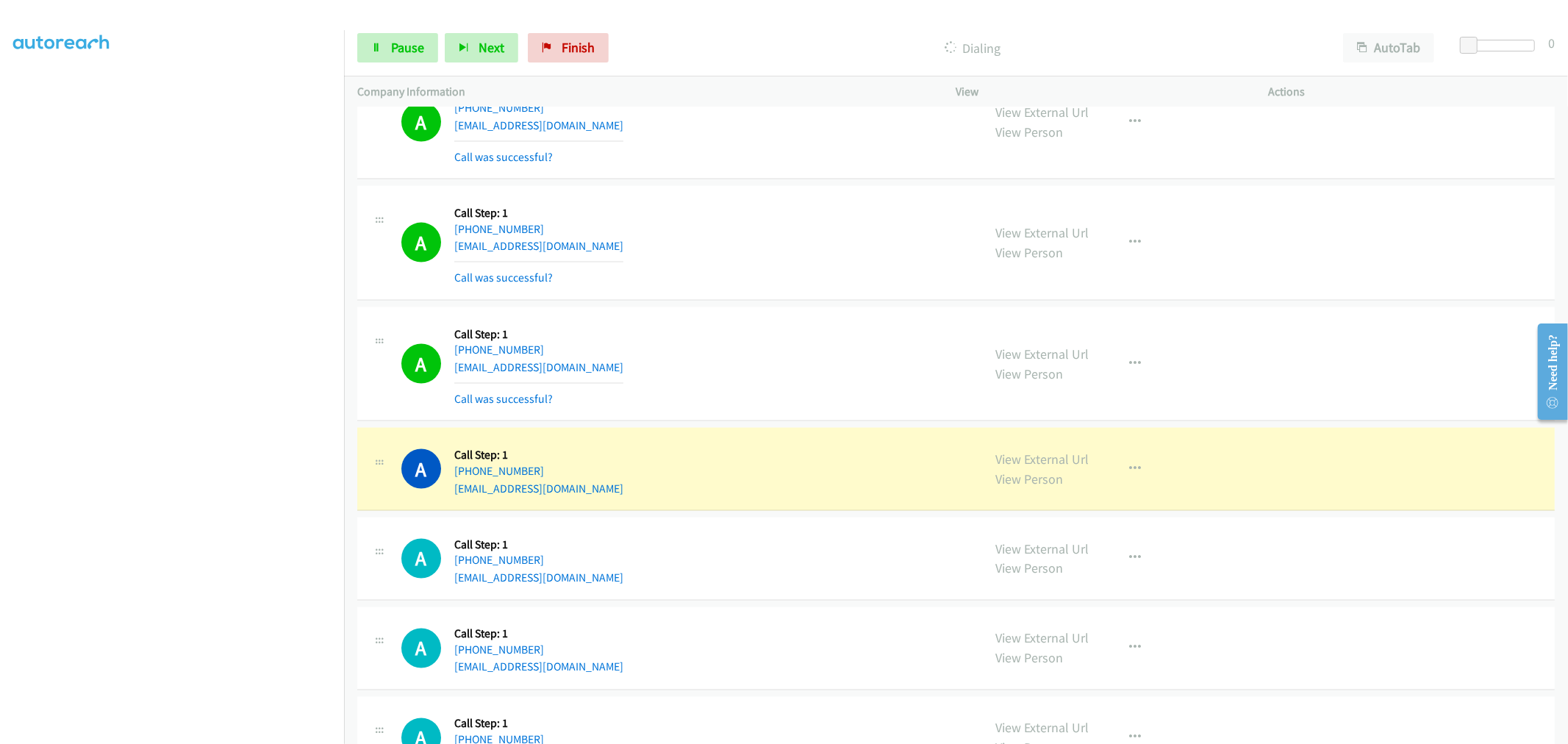
scroll to position [6760, 0]
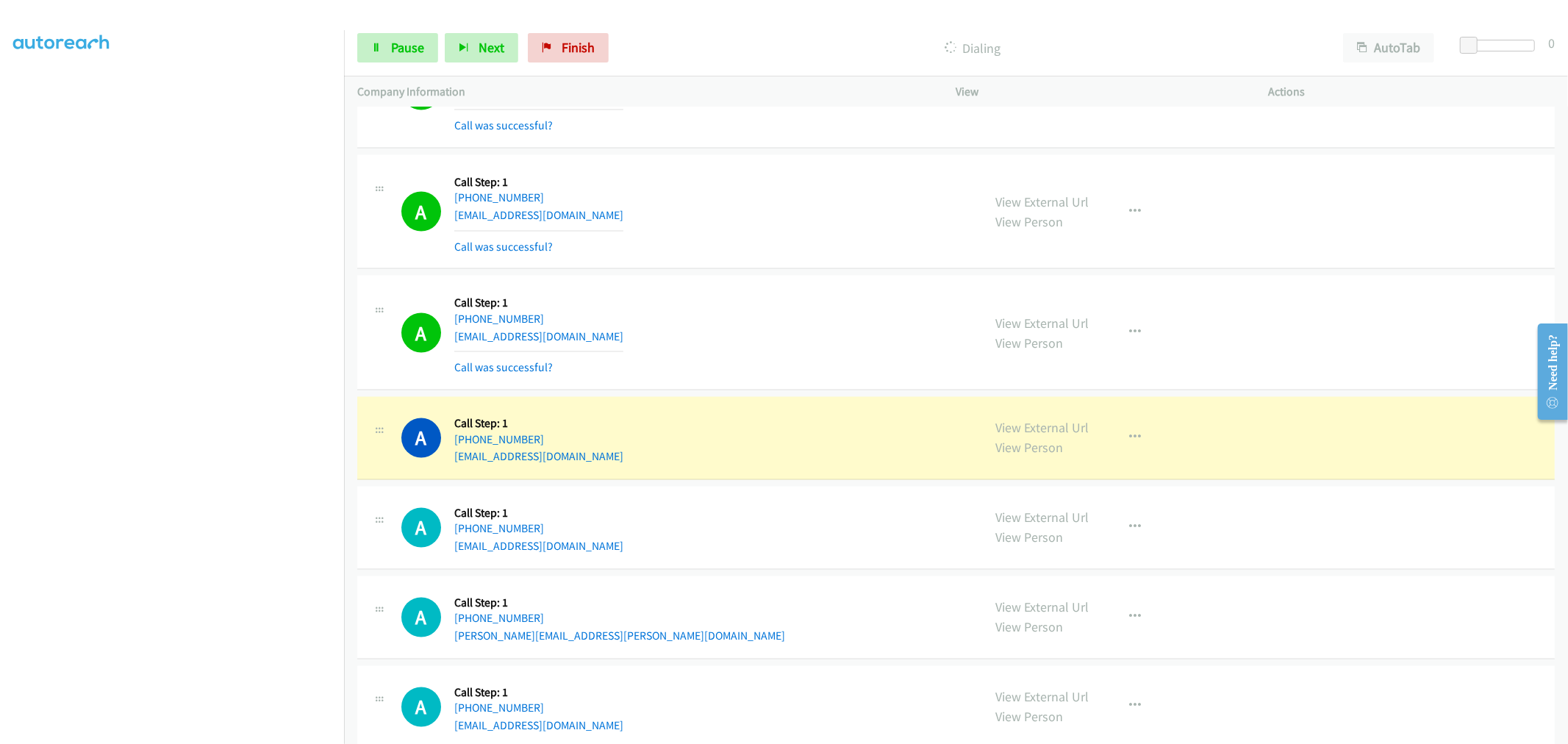
click at [707, 342] on div "A Callback Scheduled Call Step: 1 America/New_York [PHONE_NUMBER] [EMAIL_ADDRES…" at bounding box center [686, 333] width 568 height 88
drag, startPoint x: 1038, startPoint y: 423, endPoint x: 986, endPoint y: 382, distance: 66.2
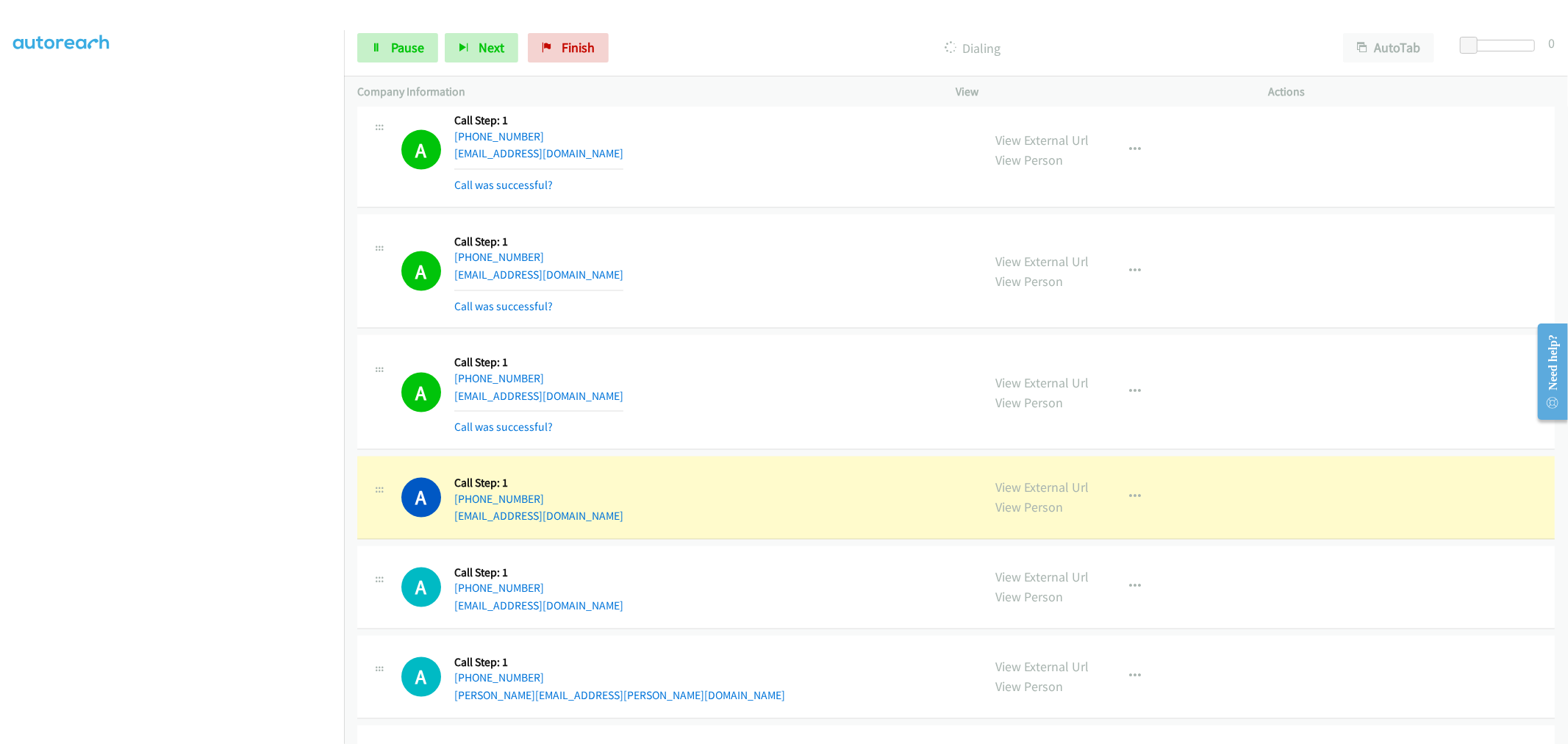
scroll to position [6782, 0]
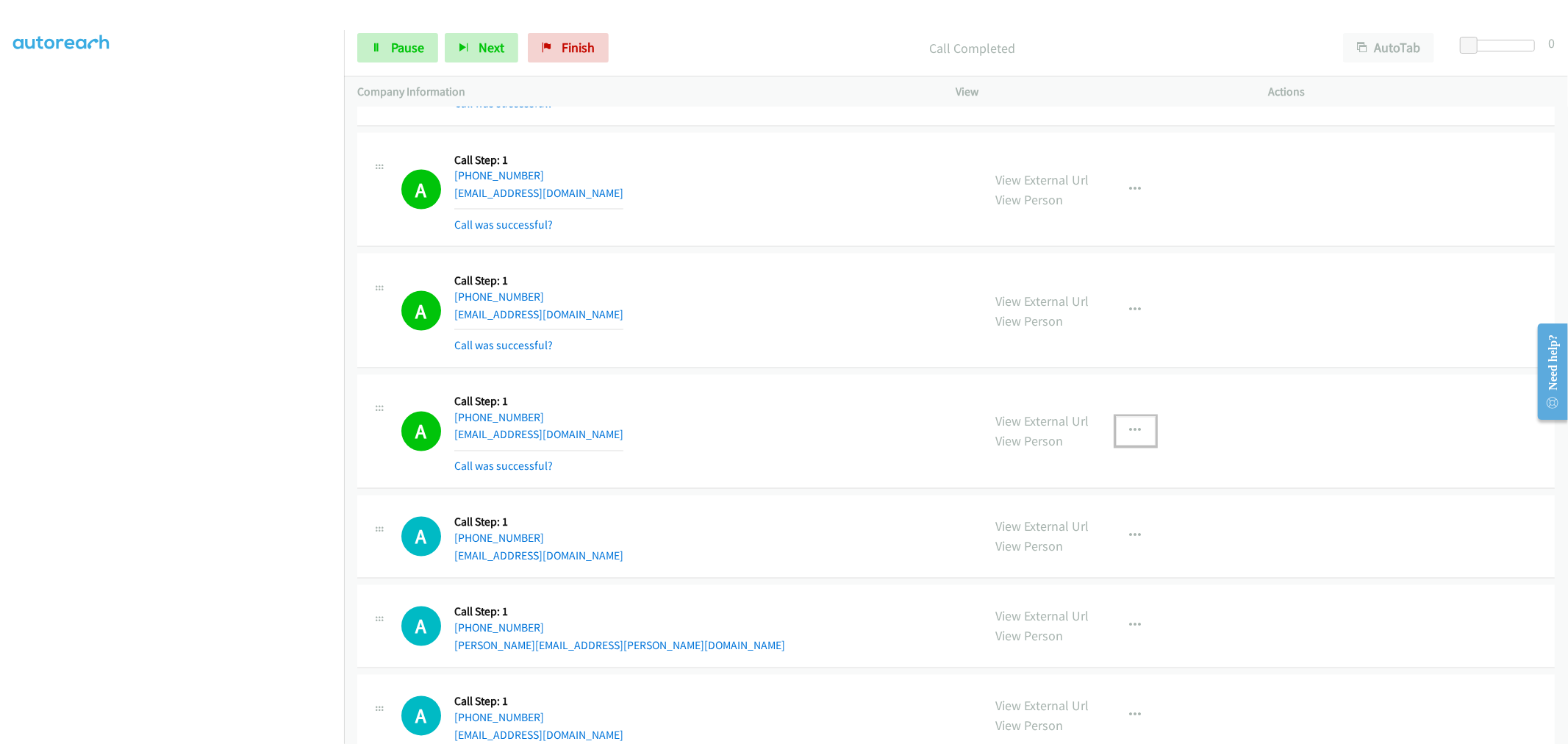
click at [1130, 438] on icon "button" at bounding box center [1135, 432] width 12 height 12
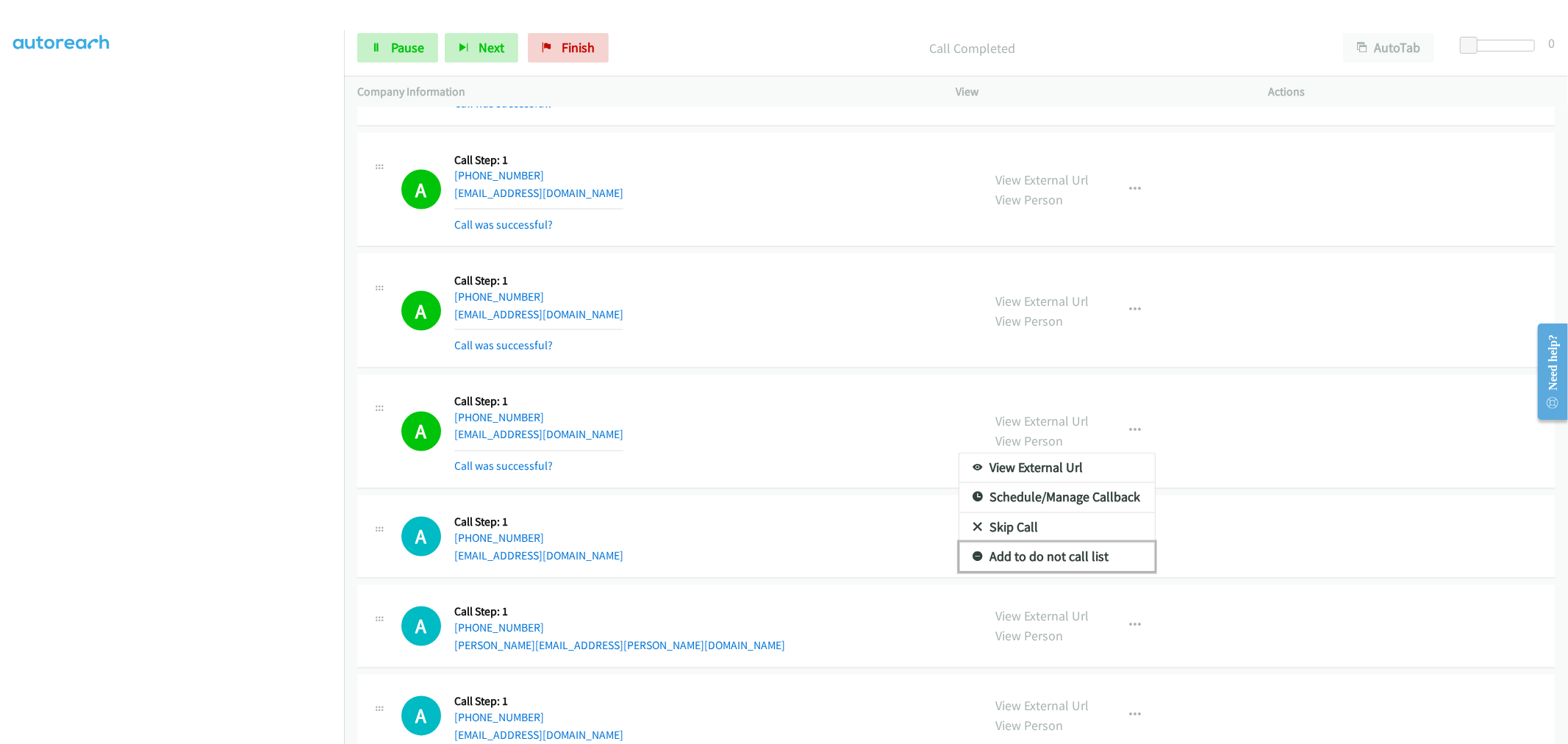
click at [1047, 563] on link "Add to do not call list" at bounding box center [1057, 557] width 195 height 29
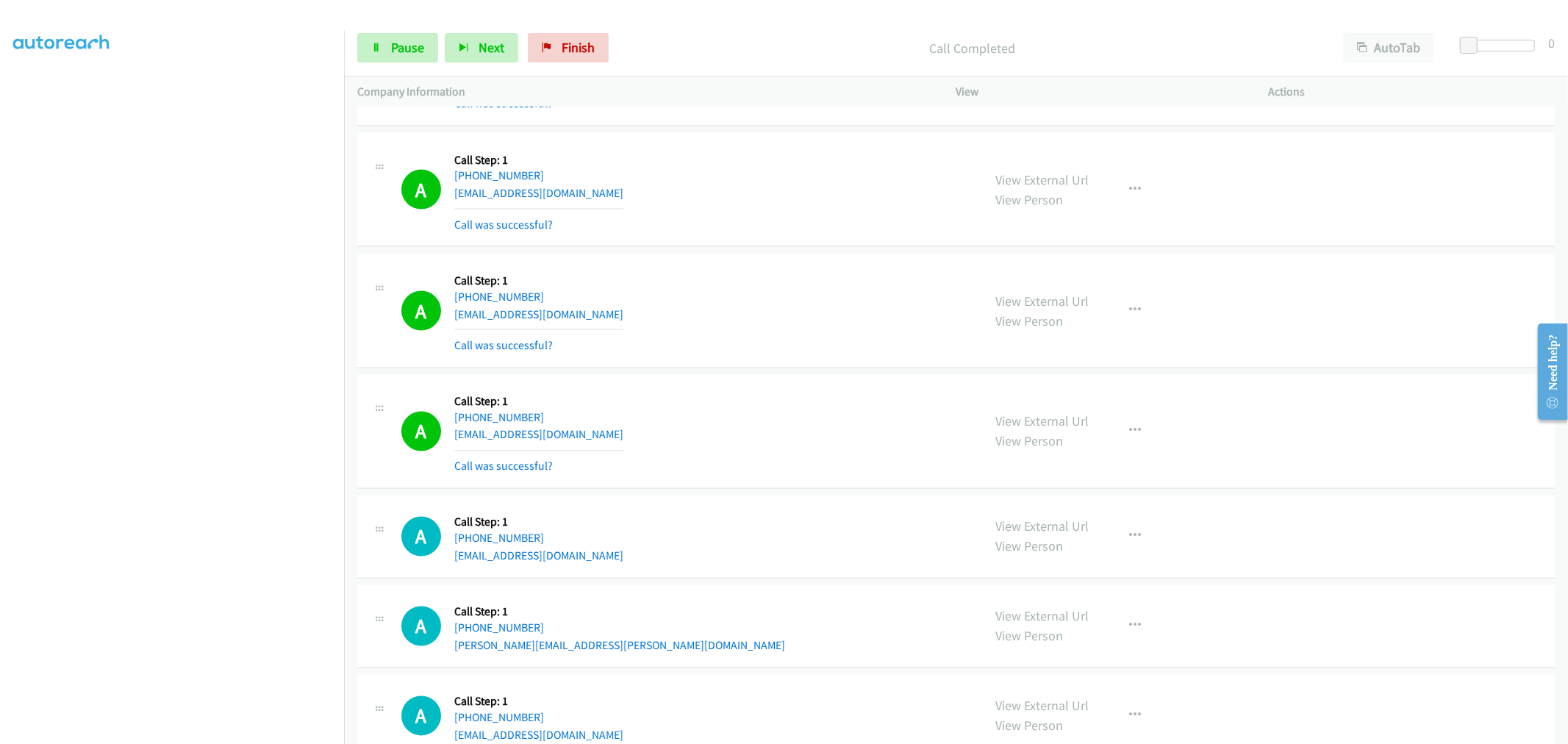
click at [672, 394] on div "A Callback Scheduled Call Step: 1 America/Los_Angeles [PHONE_NUMBER] [PERSON_NA…" at bounding box center [686, 432] width 568 height 88
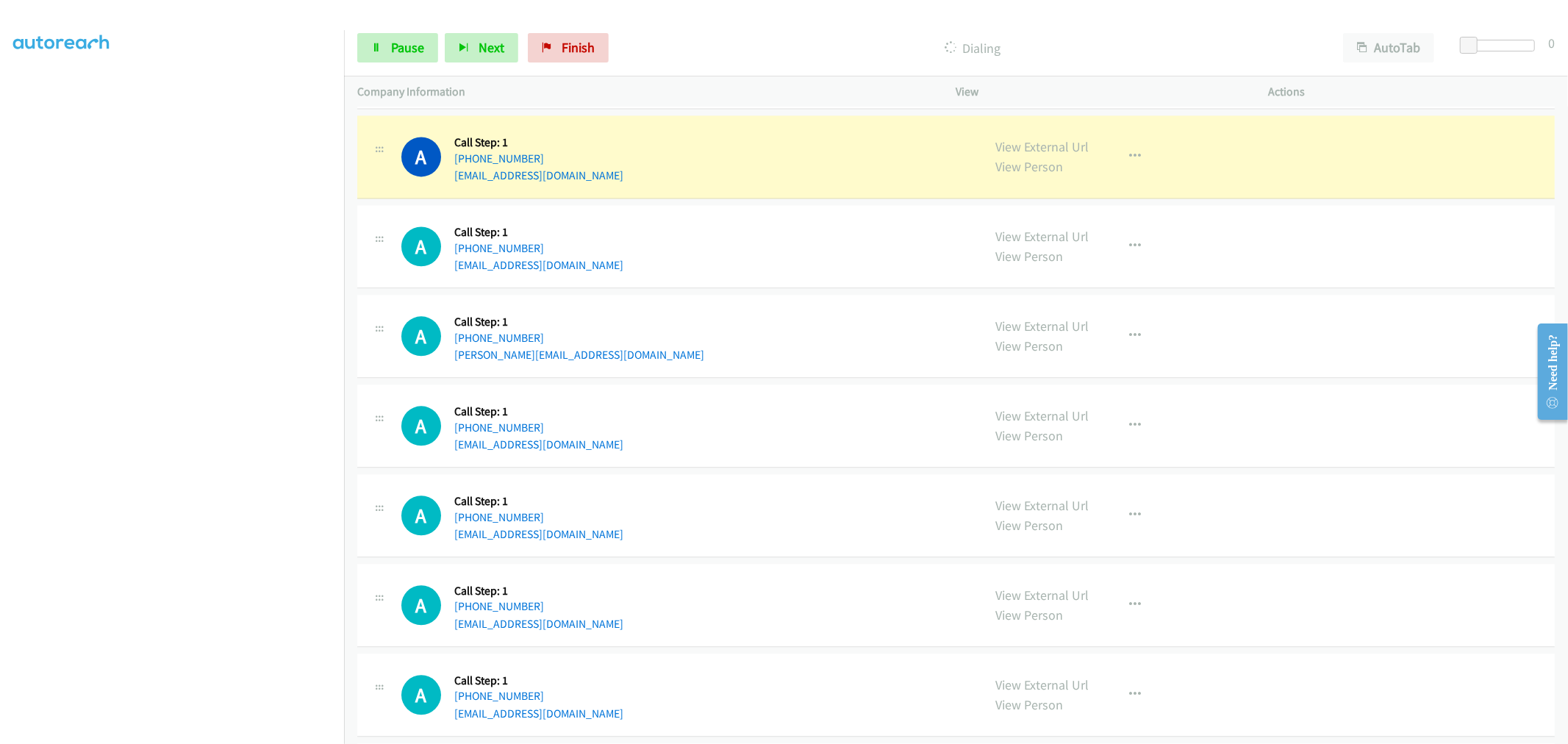
scroll to position [7354, 0]
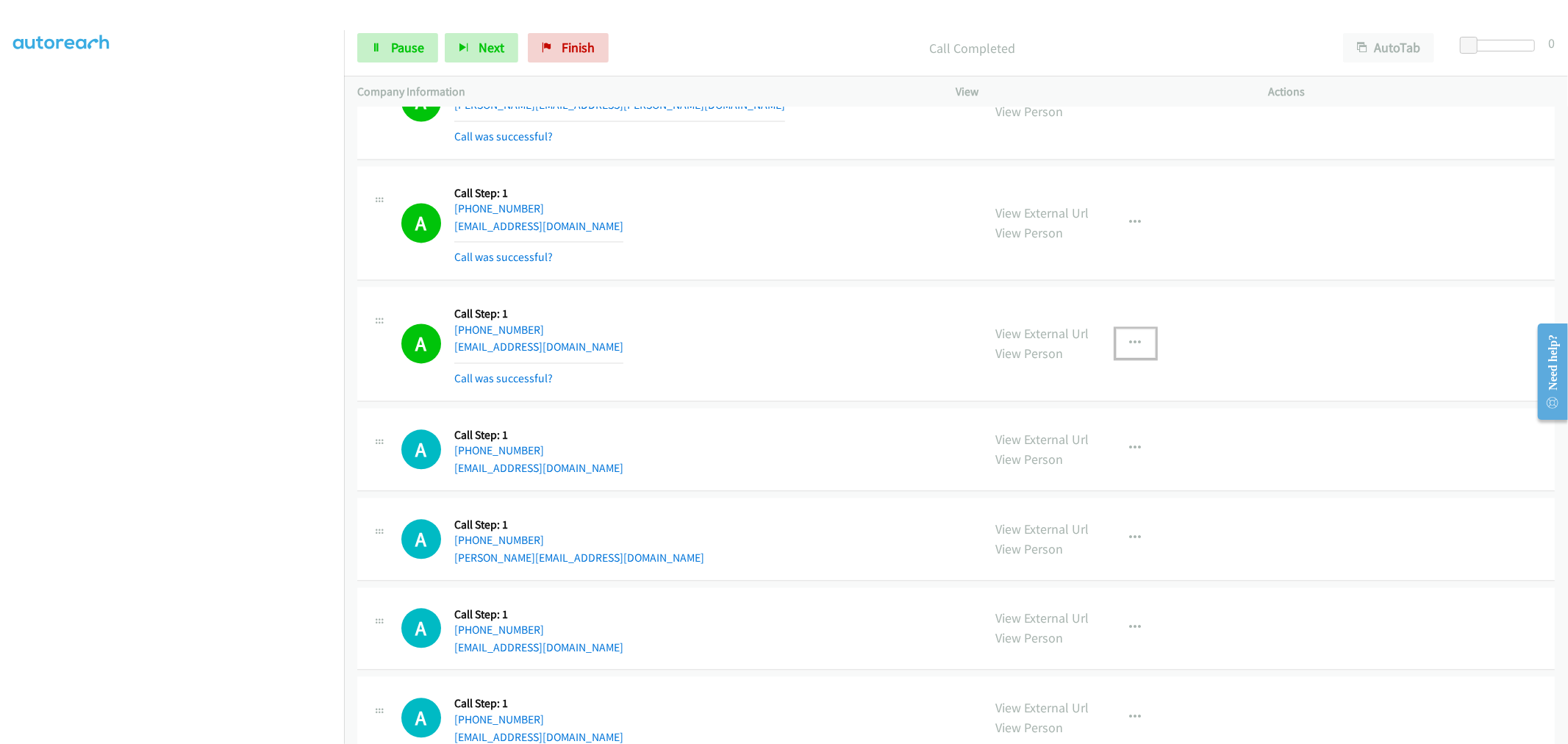
drag, startPoint x: 1115, startPoint y: 345, endPoint x: 1101, endPoint y: 436, distance: 92.1
click at [1115, 345] on button "button" at bounding box center [1135, 343] width 40 height 29
click at [1037, 472] on link "Add to do not call list" at bounding box center [1057, 469] width 195 height 29
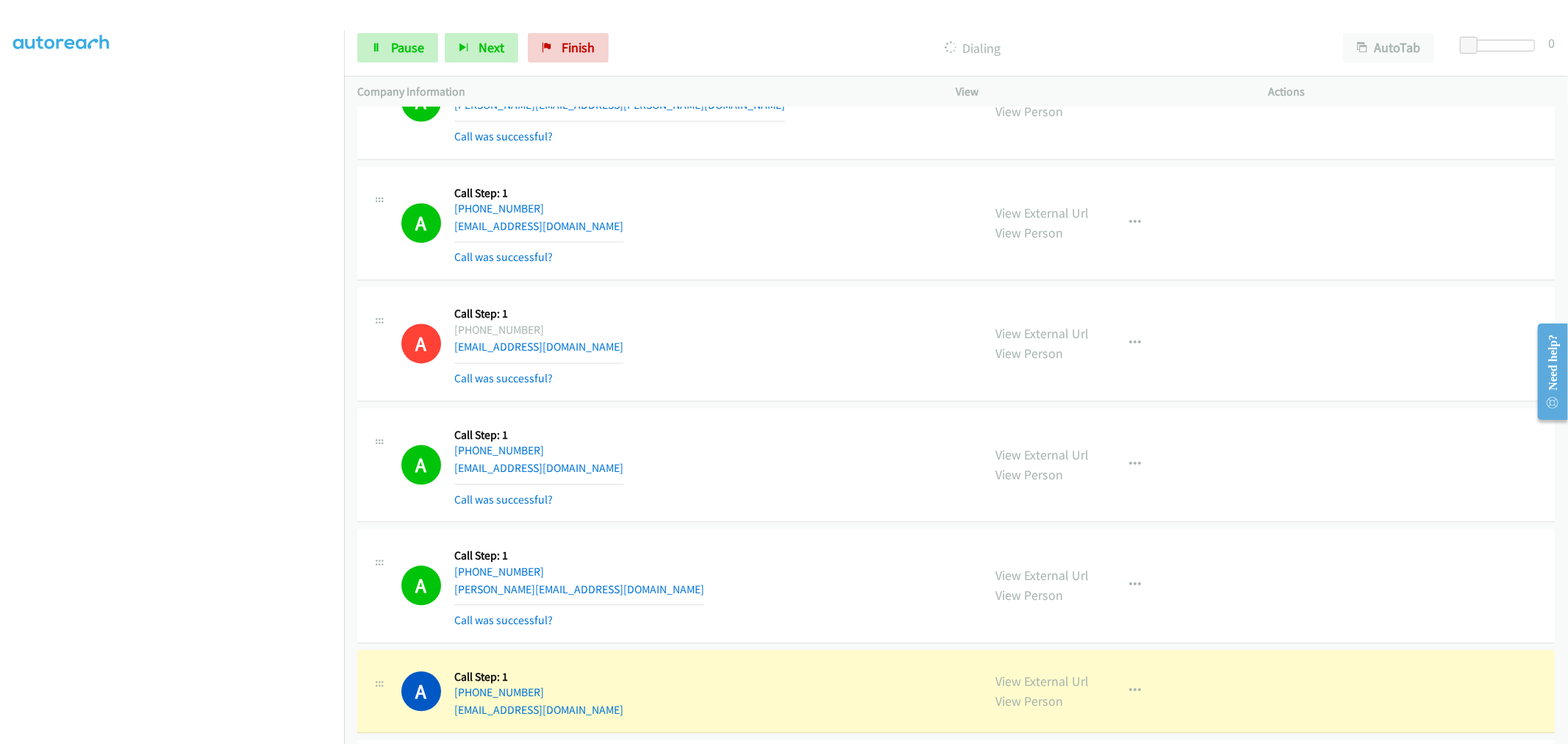
click at [717, 243] on div "A Callback Scheduled Call Step: 1 [GEOGRAPHIC_DATA]/[GEOGRAPHIC_DATA] [PHONE_NU…" at bounding box center [686, 224] width 568 height 88
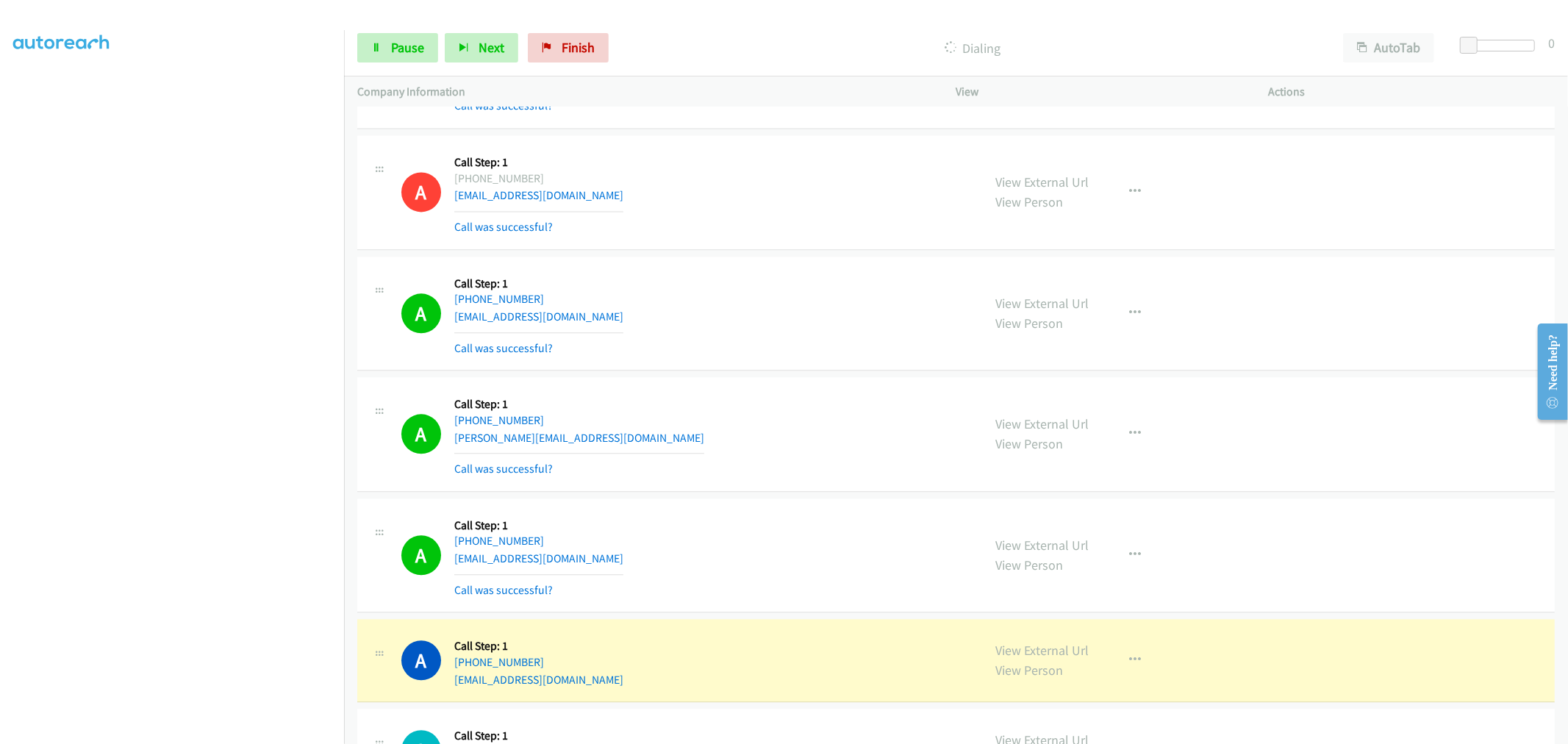
scroll to position [7850, 0]
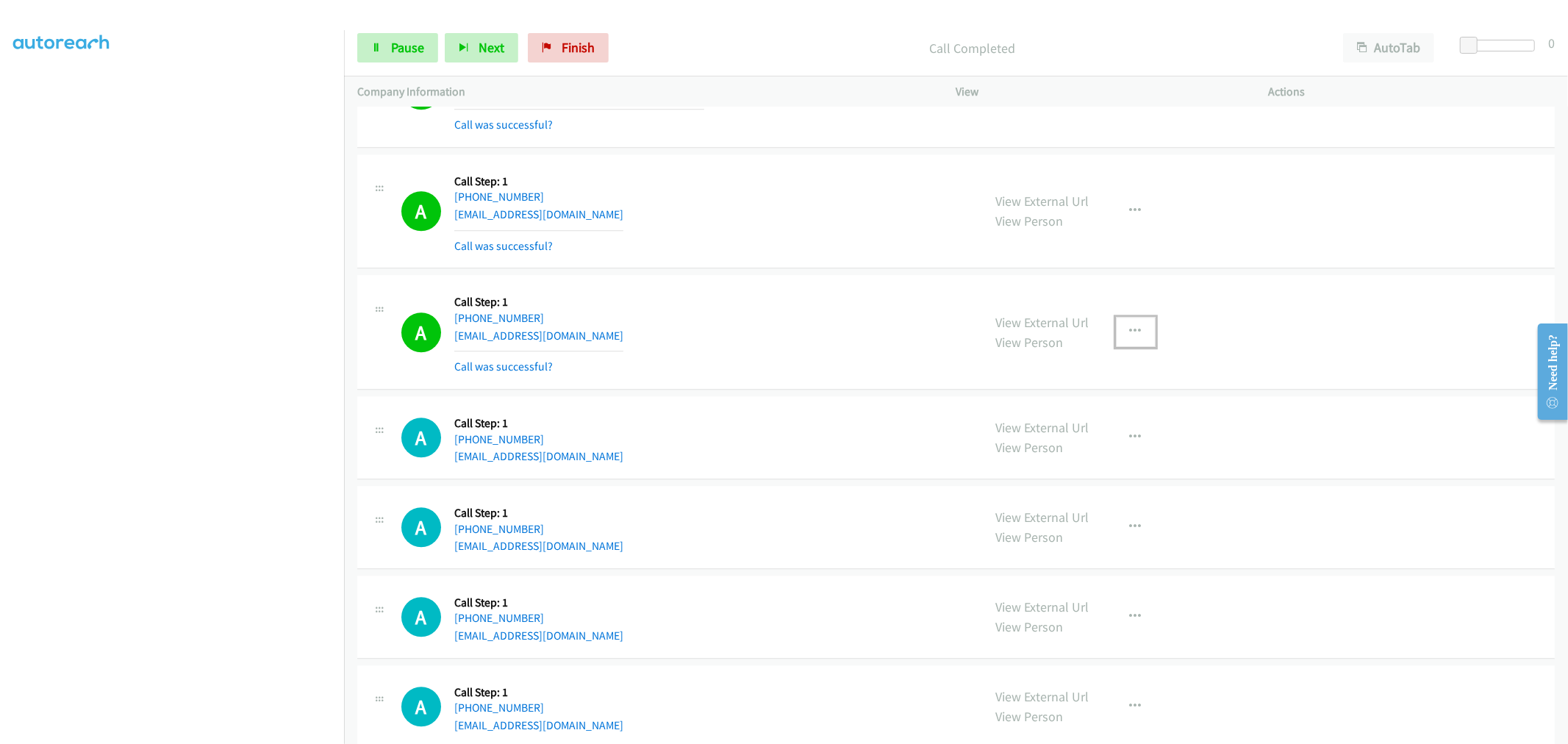
click at [1133, 342] on button "button" at bounding box center [1135, 331] width 40 height 29
click at [1034, 483] on div at bounding box center [784, 372] width 1568 height 744
click at [1144, 324] on button "button" at bounding box center [1135, 331] width 40 height 29
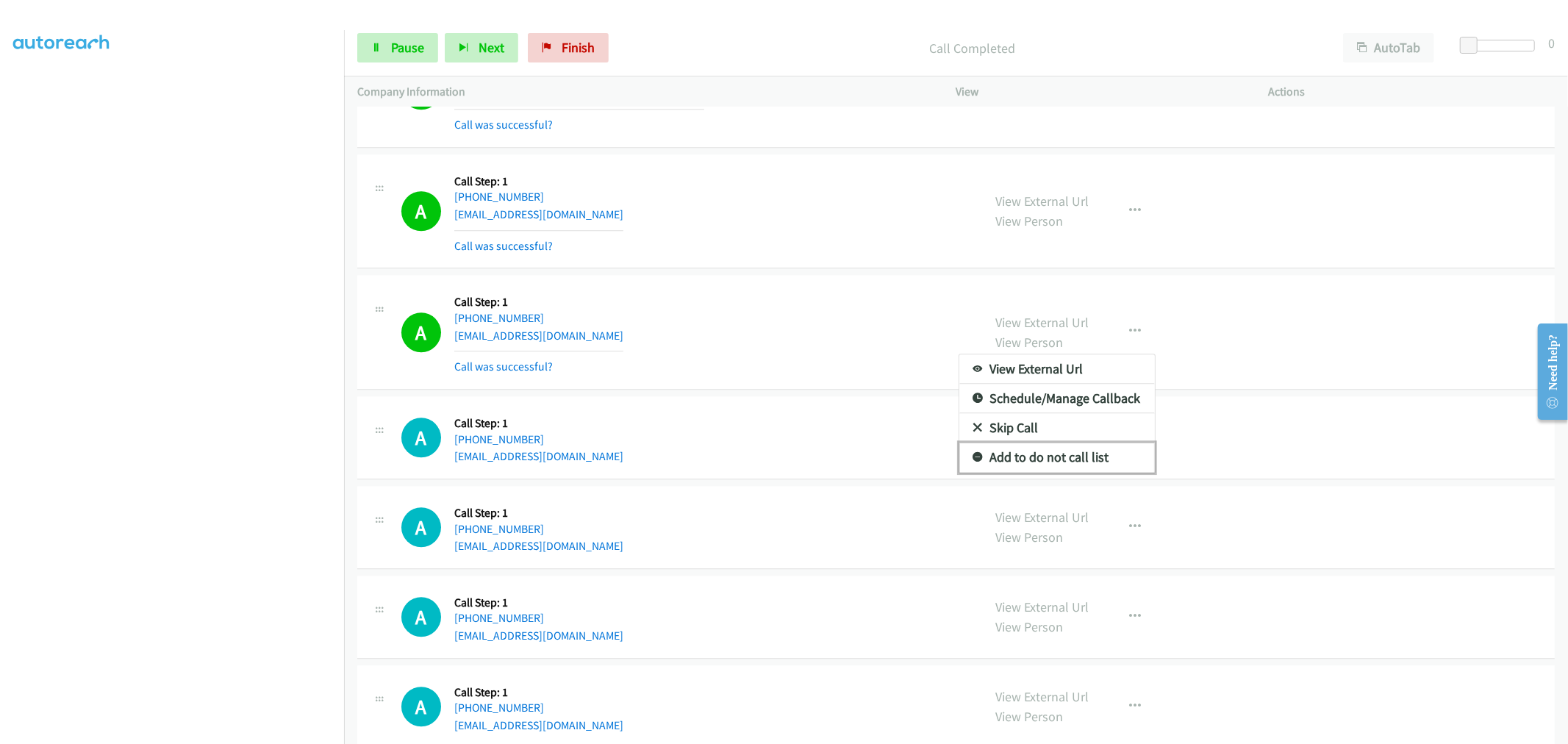
click at [1033, 452] on link "Add to do not call list" at bounding box center [1057, 457] width 195 height 29
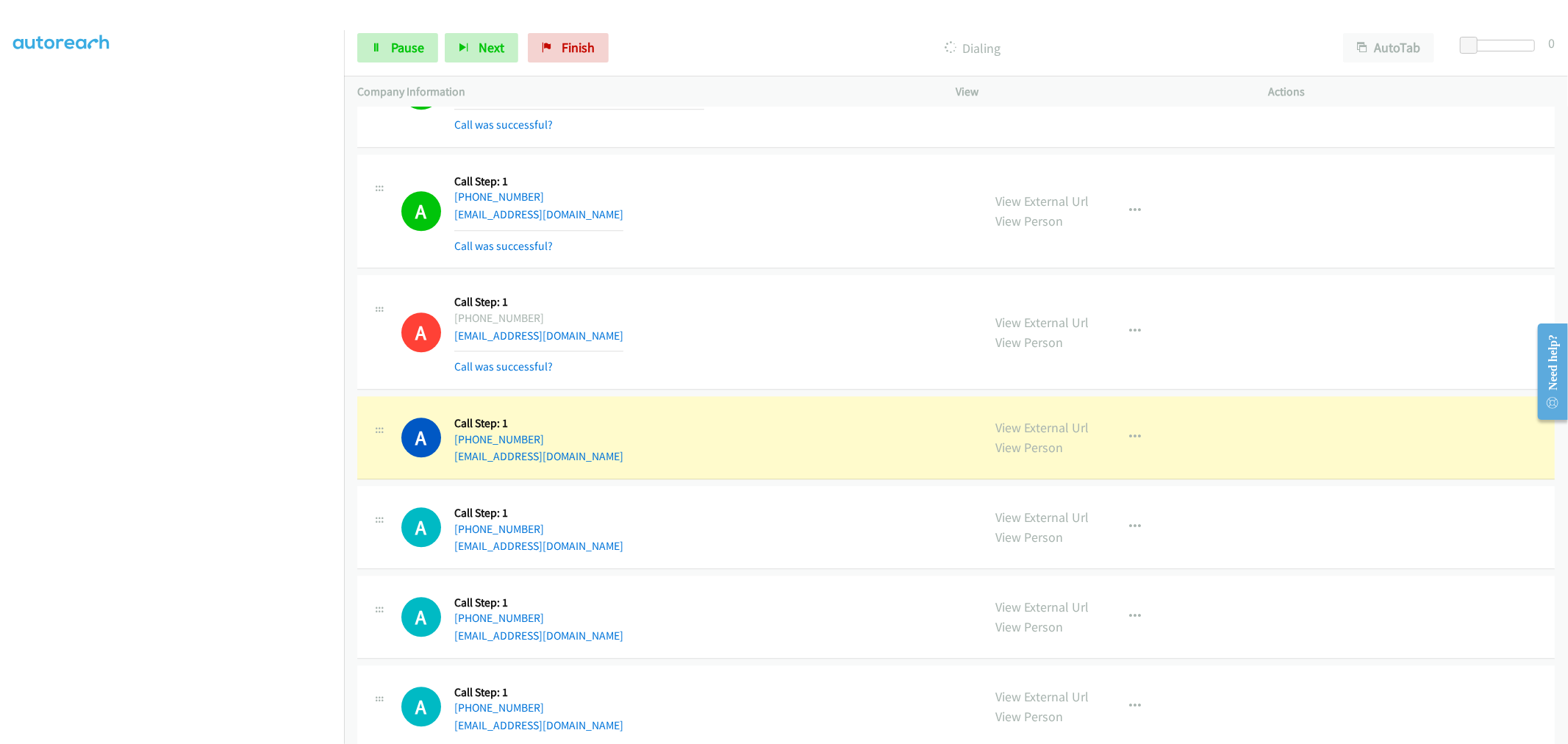
click at [770, 272] on td "A Callback Scheduled Call Step: 1 America/New_York [PHONE_NUMBER] [EMAIL_ADDRES…" at bounding box center [956, 211] width 1224 height 122
click at [408, 50] on span "Pause" at bounding box center [408, 48] width 33 height 17
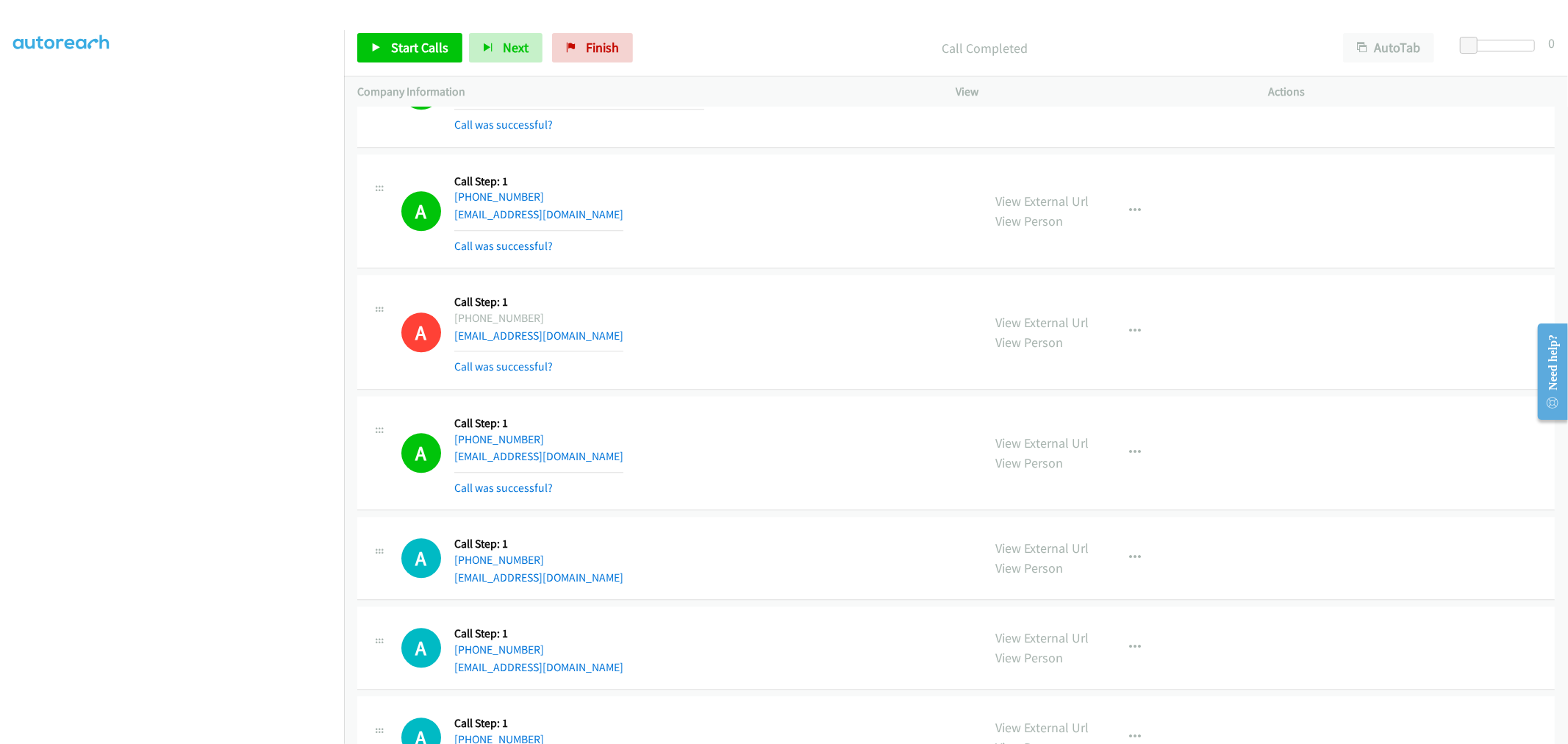
click at [777, 263] on div "A Callback Scheduled Call Step: 1 America/New_York [PHONE_NUMBER] [EMAIL_ADDRES…" at bounding box center [955, 212] width 1197 height 115
click at [591, 272] on td "A Callback Scheduled Call Step: 1 America/New_York [PHONE_NUMBER] [EMAIL_ADDRES…" at bounding box center [956, 211] width 1224 height 122
click at [811, 348] on div "A Callback Scheduled Call Step: 1 America/New_York [PHONE_NUMBER] [EMAIL_ADDRES…" at bounding box center [686, 332] width 568 height 88
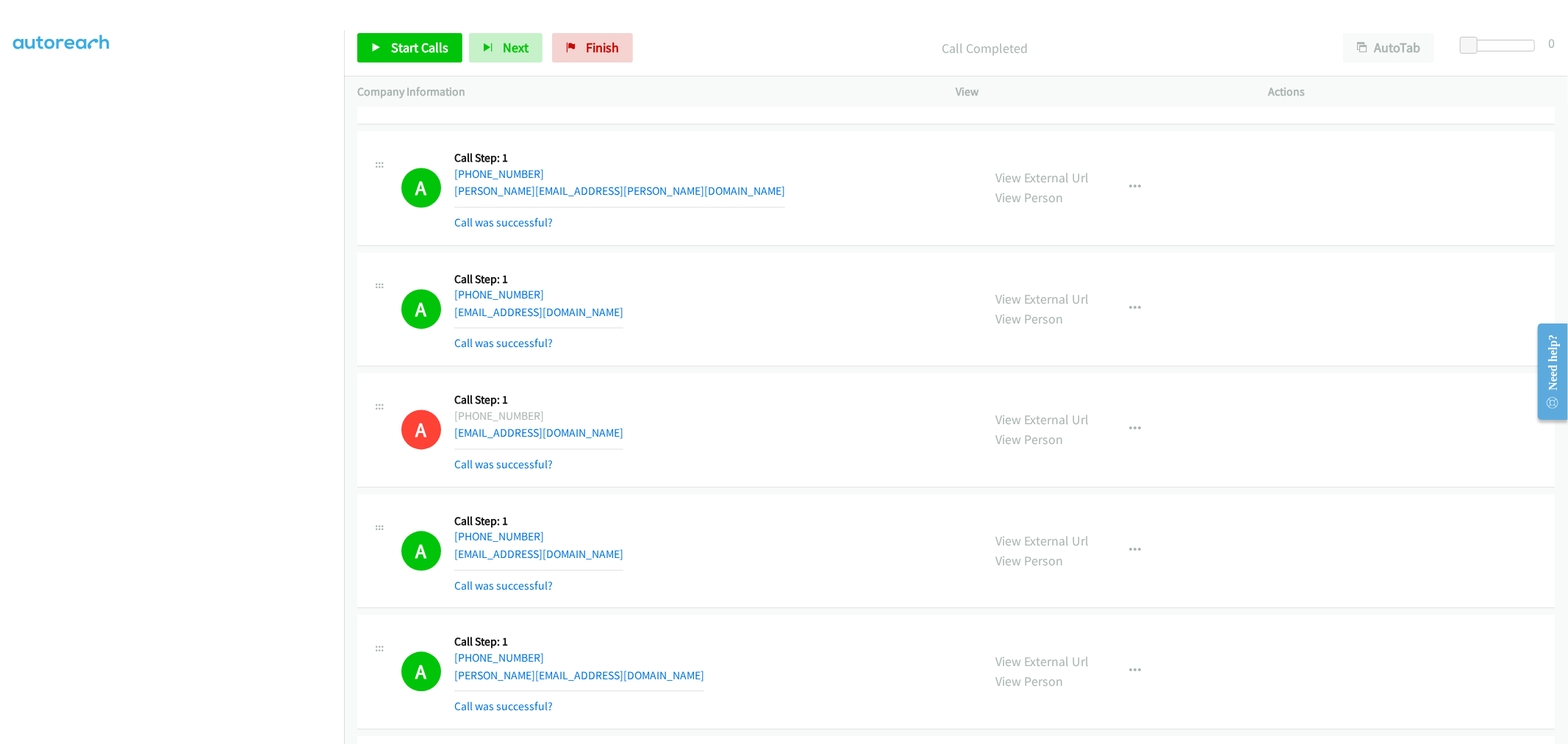
click at [753, 255] on div "A Callback Scheduled Call Step: 1 [GEOGRAPHIC_DATA]/[GEOGRAPHIC_DATA] [PHONE_NU…" at bounding box center [955, 309] width 1197 height 115
click at [788, 181] on div "A Callback Scheduled Call Step: 1 America/New_York [PHONE_NUMBER] [PERSON_NAME]…" at bounding box center [686, 188] width 568 height 88
